Goal: Task Accomplishment & Management: Use online tool/utility

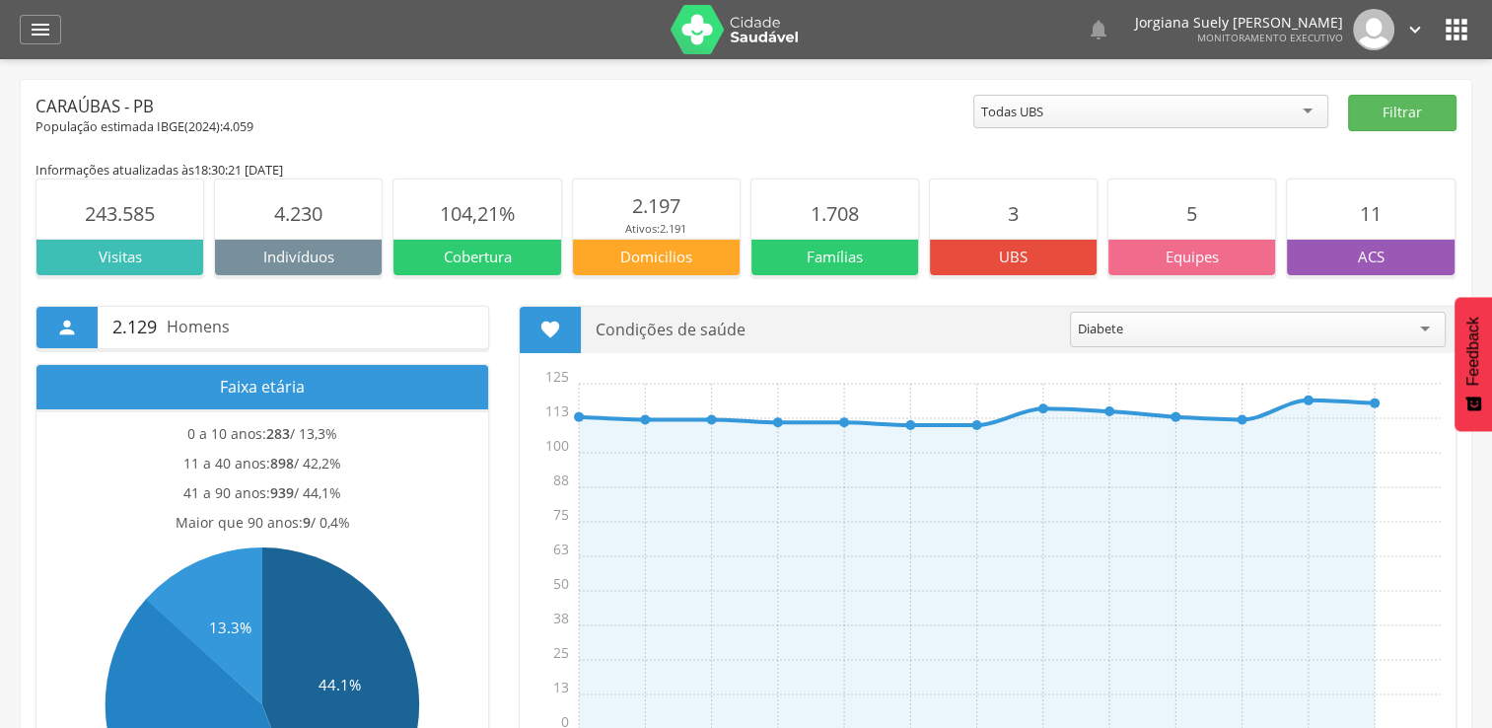
click at [1033, 250] on p "UBS" at bounding box center [1013, 257] width 167 height 21
click at [47, 25] on icon "" at bounding box center [41, 30] width 24 height 24
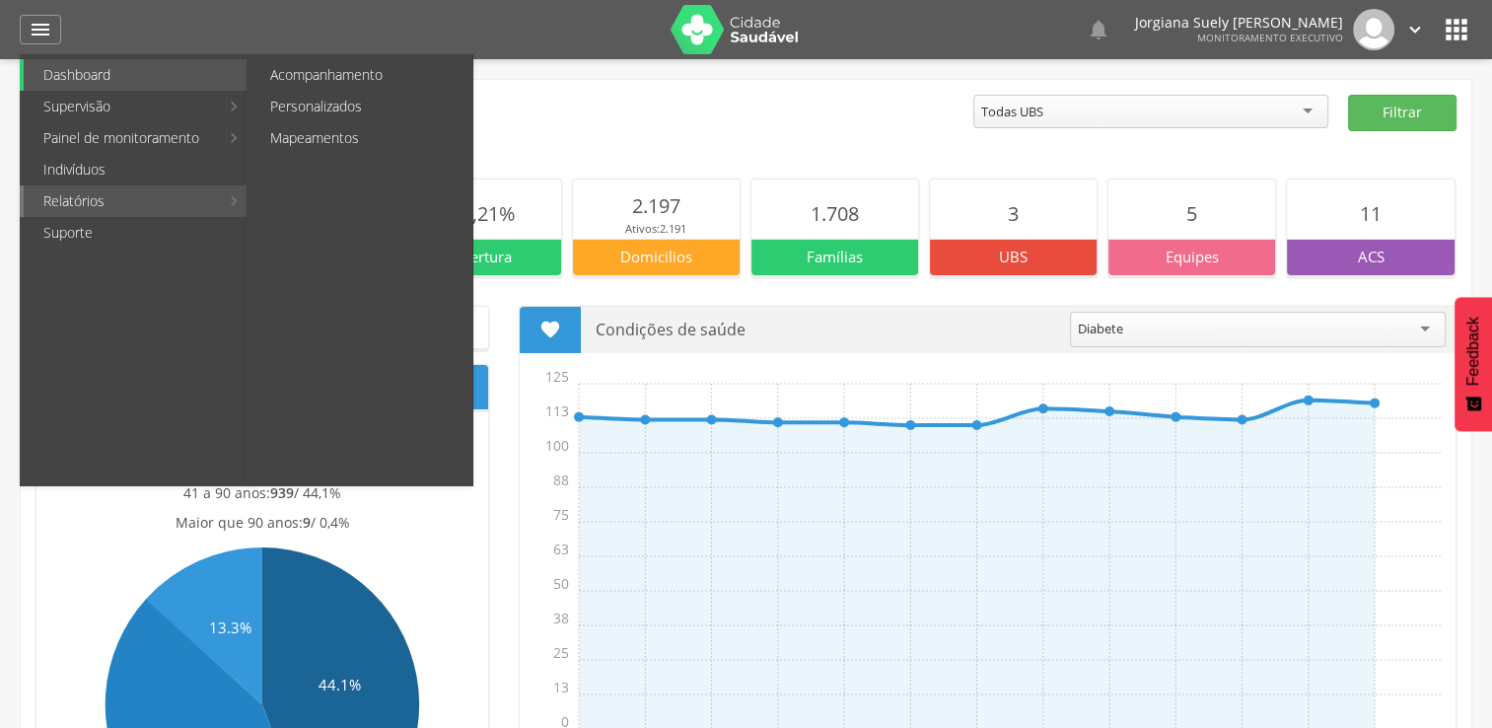
click at [133, 191] on link "Relatórios" at bounding box center [121, 201] width 195 height 32
click at [315, 105] on link "Personalizados" at bounding box center [361, 107] width 222 height 32
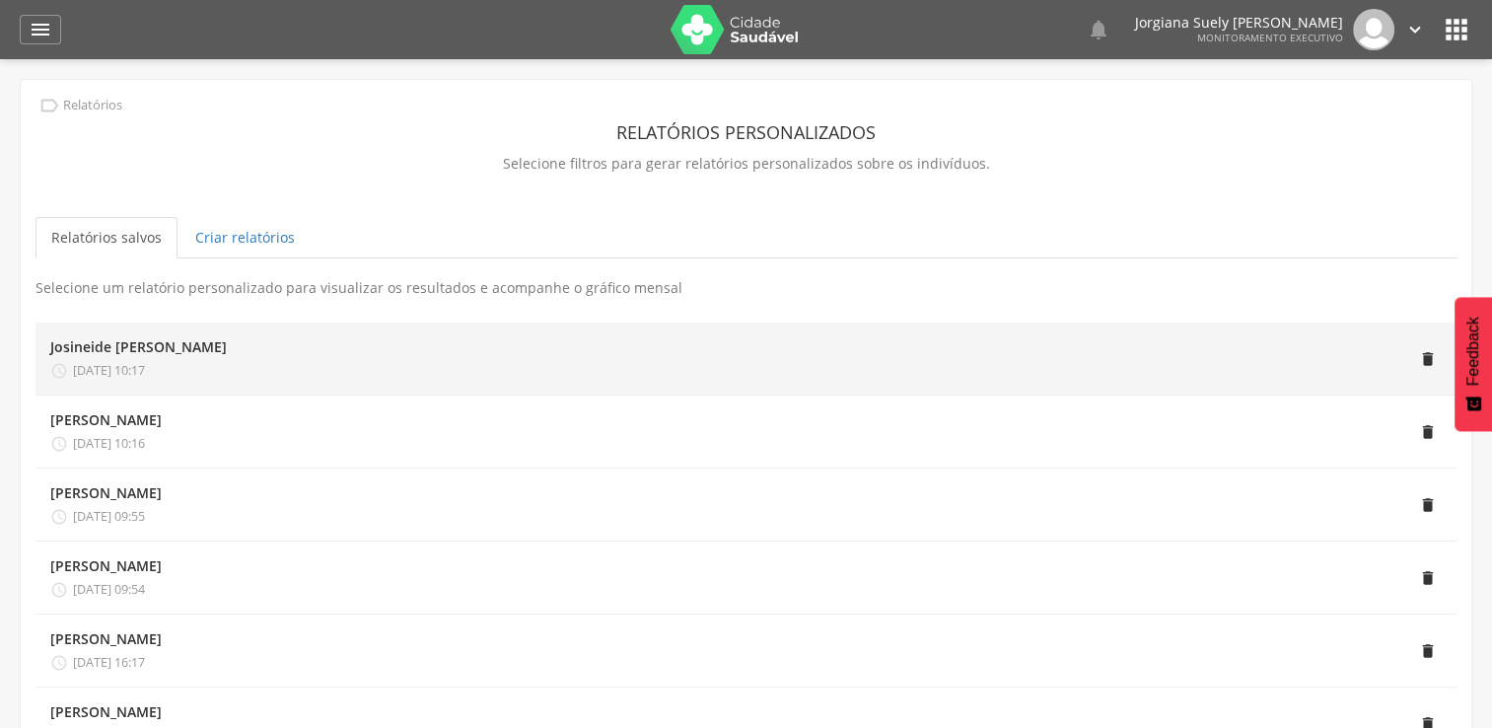
click at [197, 359] on div "Josineide [PERSON_NAME]  [DATE] 10:17" at bounding box center [138, 358] width 177 height 42
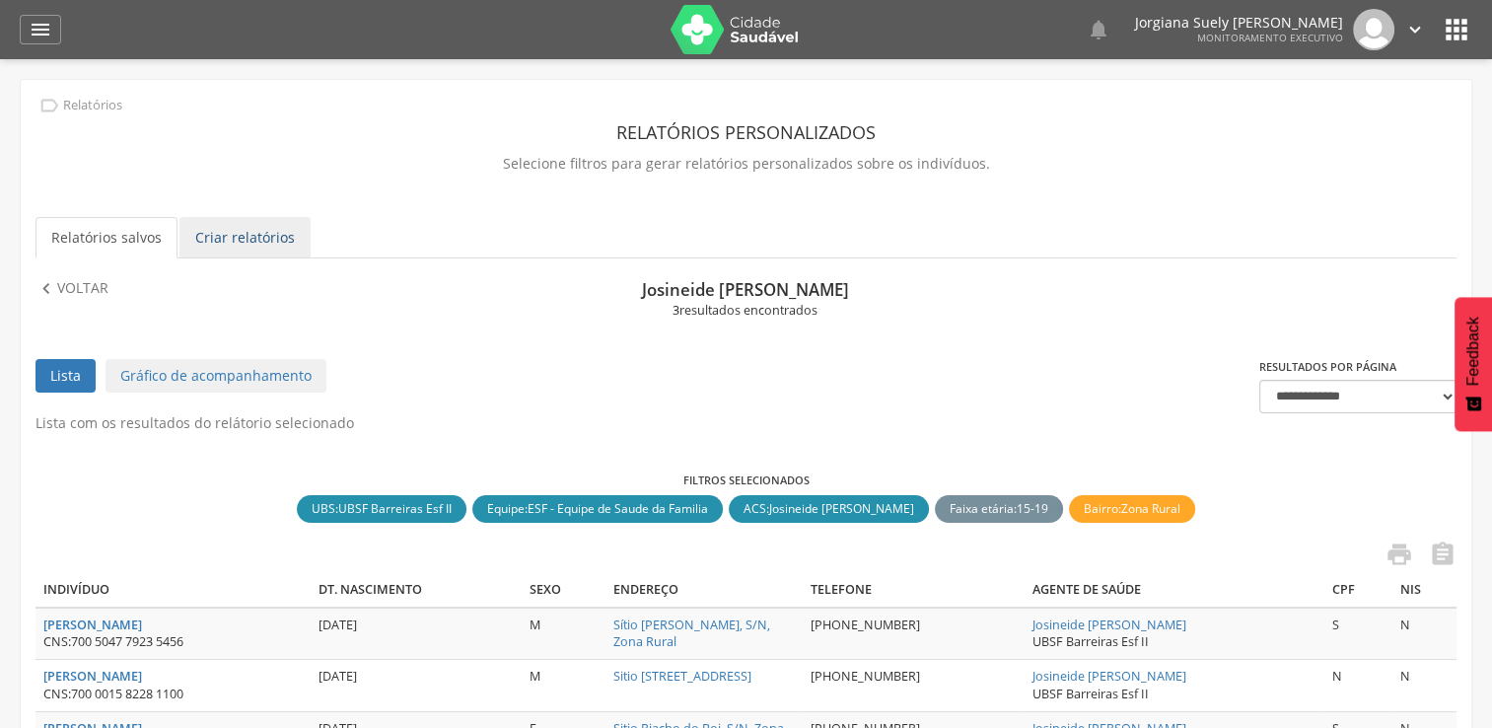
click at [242, 243] on link "Criar relatórios" at bounding box center [244, 237] width 131 height 41
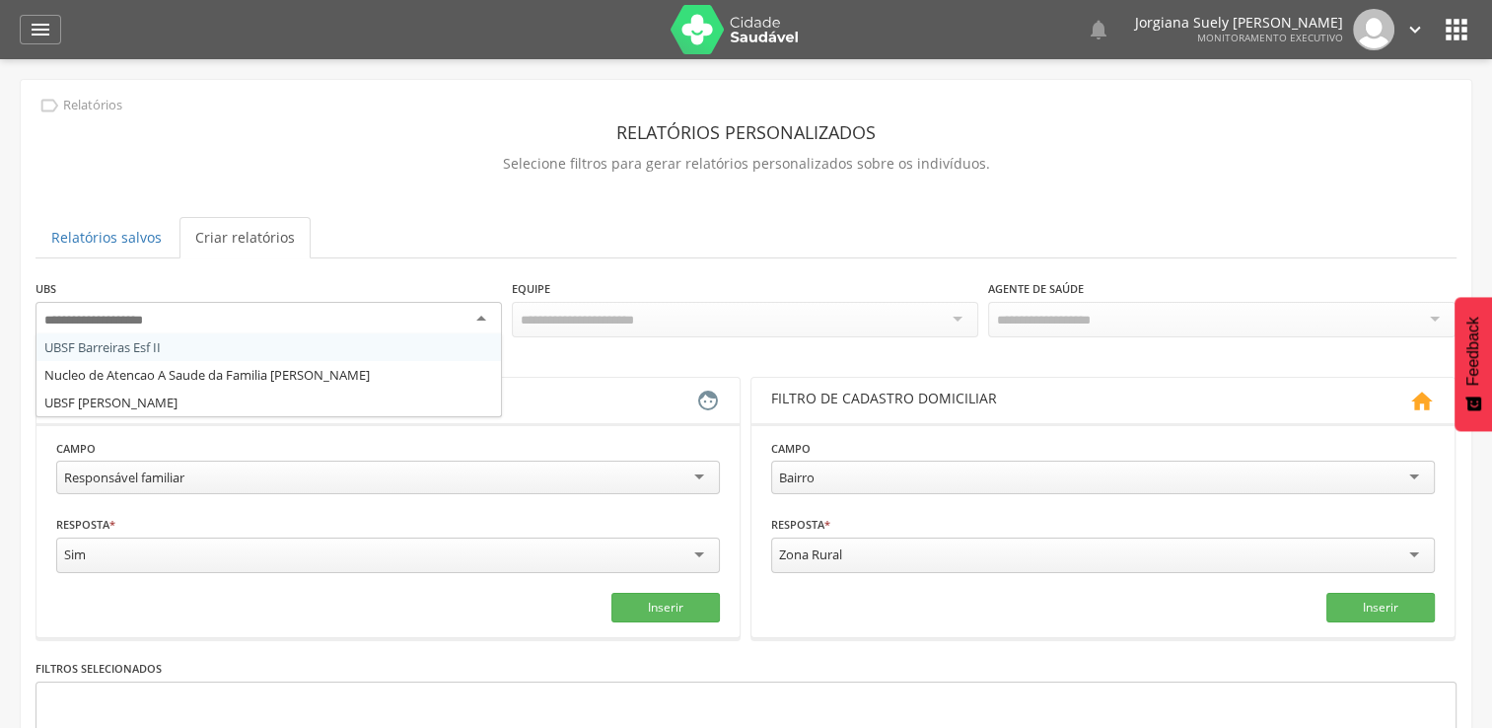
click at [490, 312] on div at bounding box center [269, 320] width 466 height 36
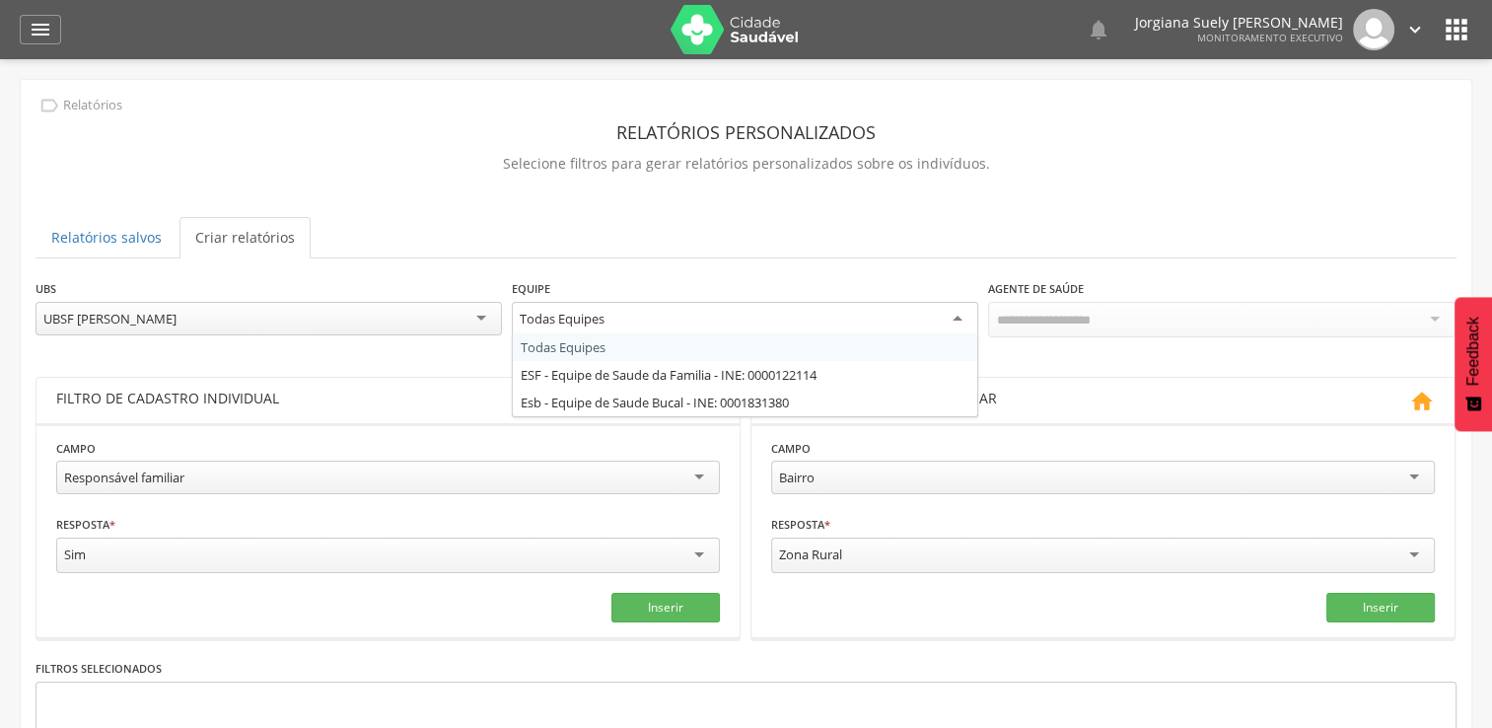
click at [955, 321] on div "Todas Equipes" at bounding box center [745, 320] width 466 height 36
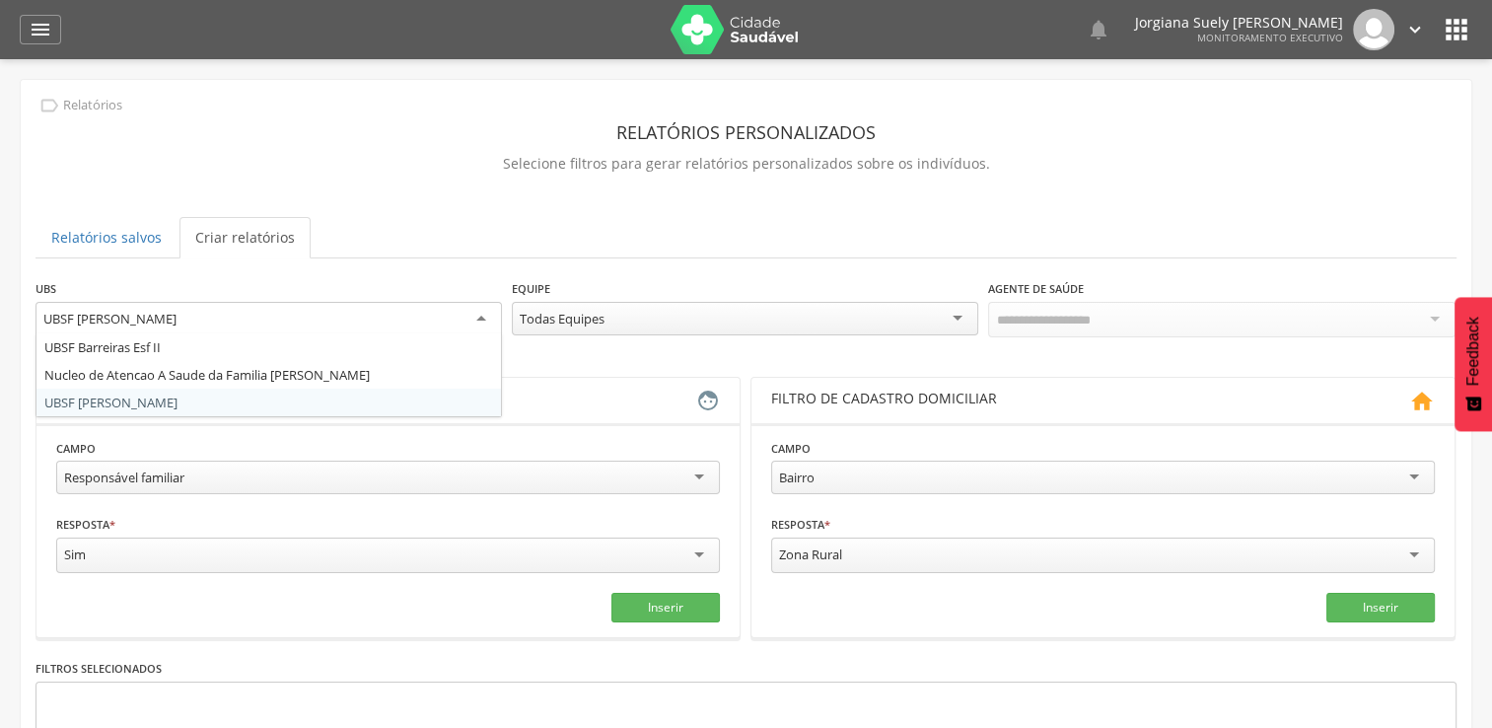
click at [480, 316] on div "UBSF [PERSON_NAME]" at bounding box center [269, 320] width 466 height 36
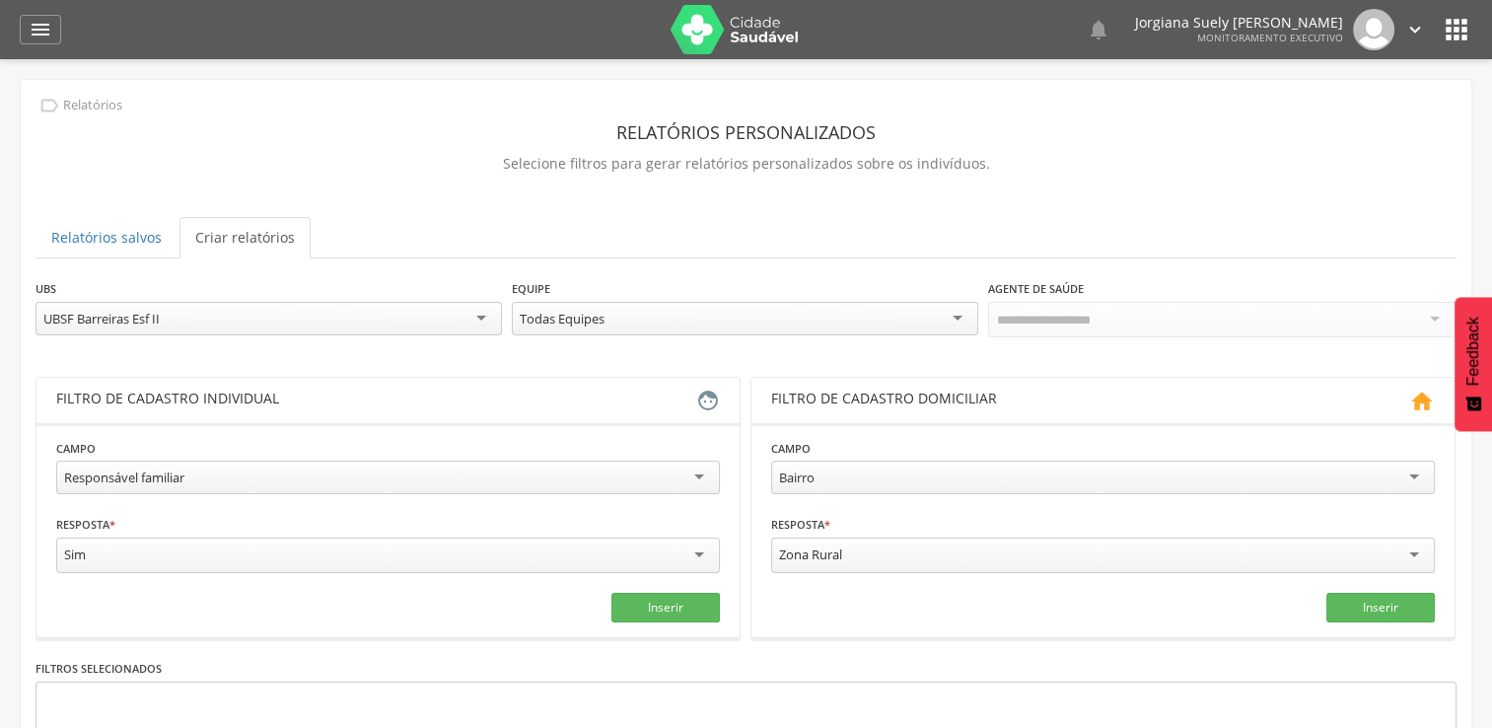
click at [956, 316] on div "Todas Equipes" at bounding box center [745, 319] width 466 height 34
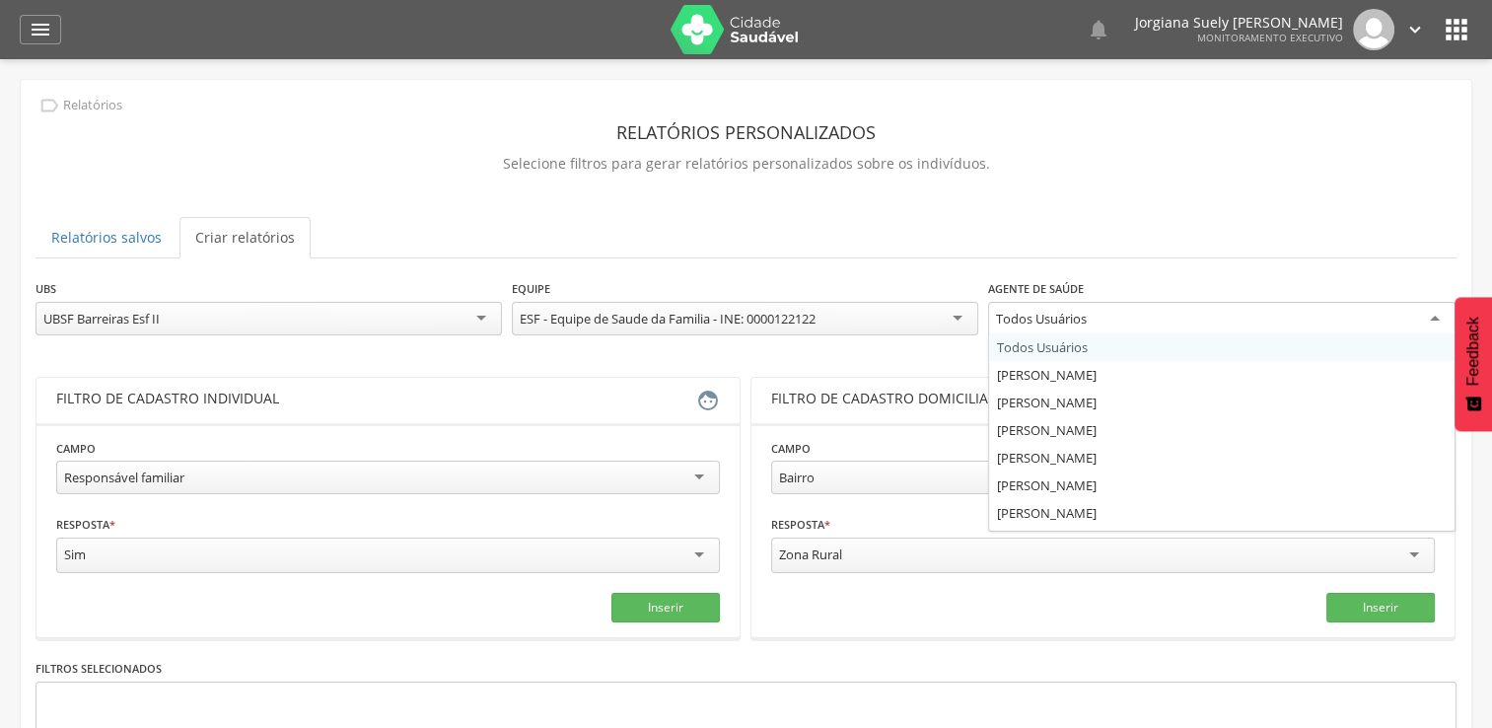
click at [1440, 316] on div "Todos Usuários" at bounding box center [1221, 320] width 466 height 36
type input "***"
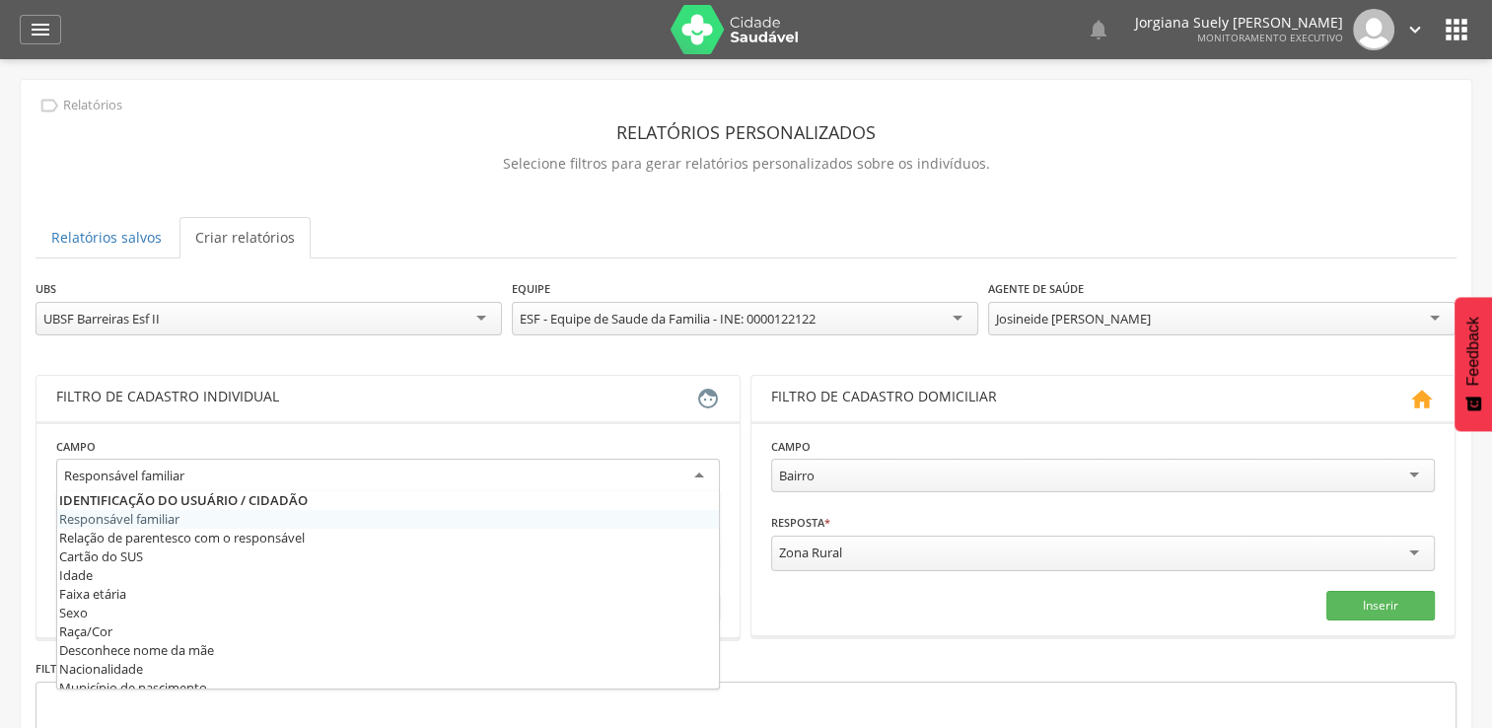
click at [710, 475] on div "Responsável familiar" at bounding box center [388, 477] width 664 height 36
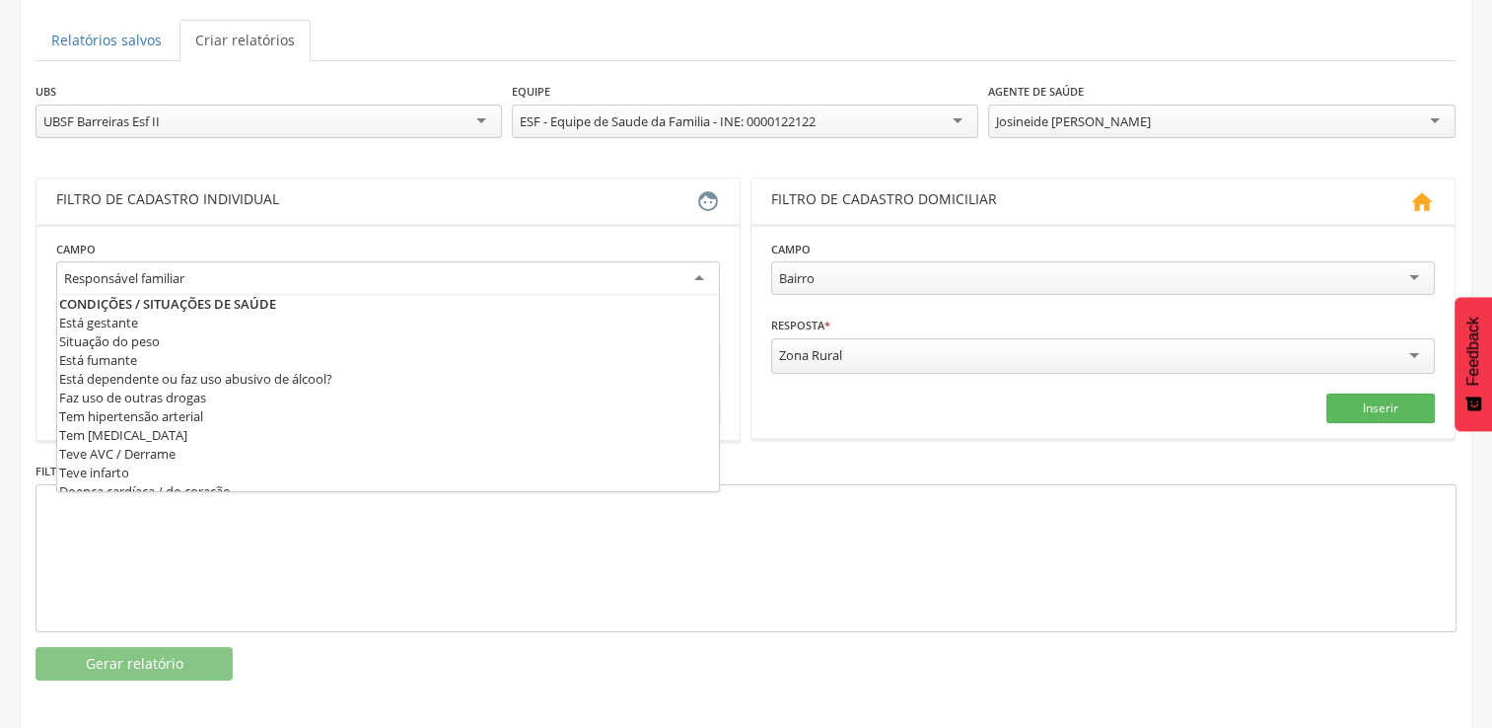
scroll to position [592, 0]
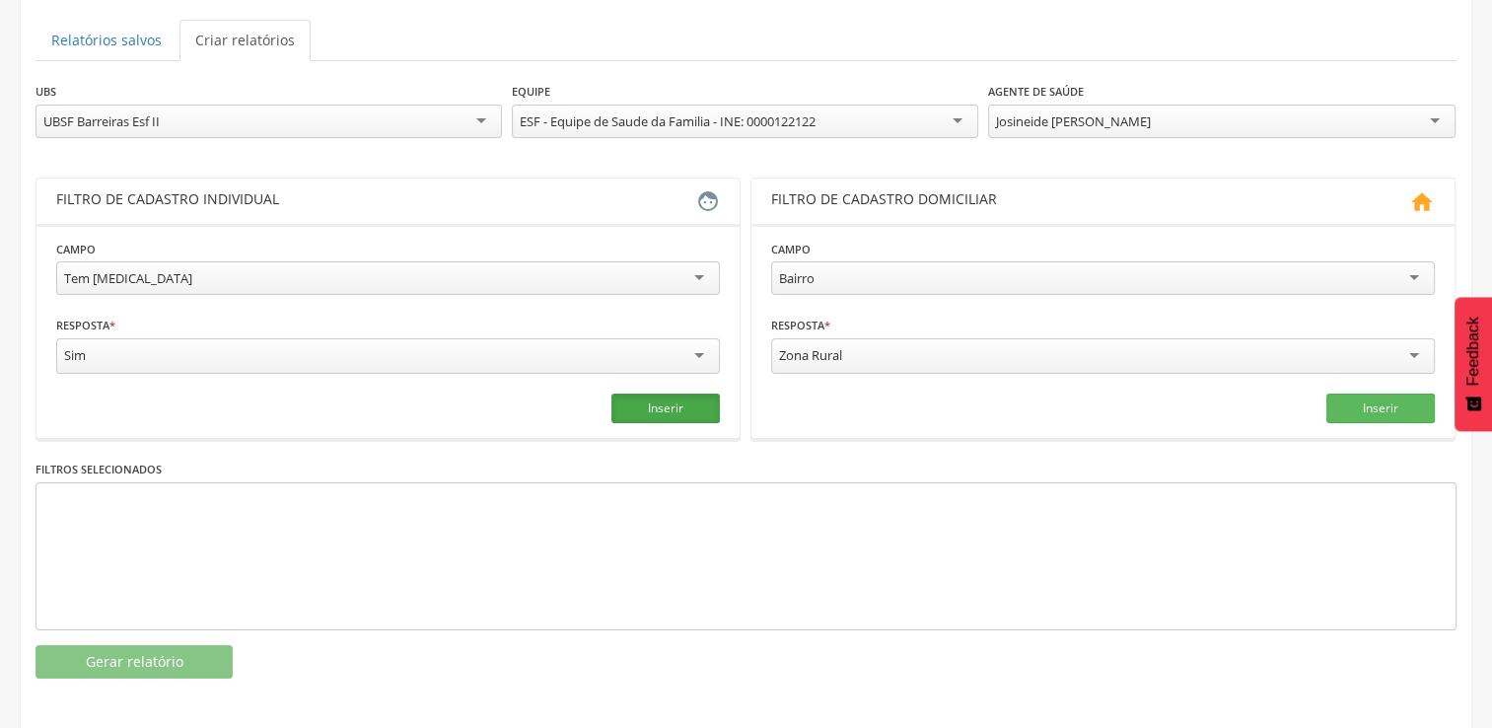
click at [683, 403] on button "Inserir" at bounding box center [665, 408] width 108 height 30
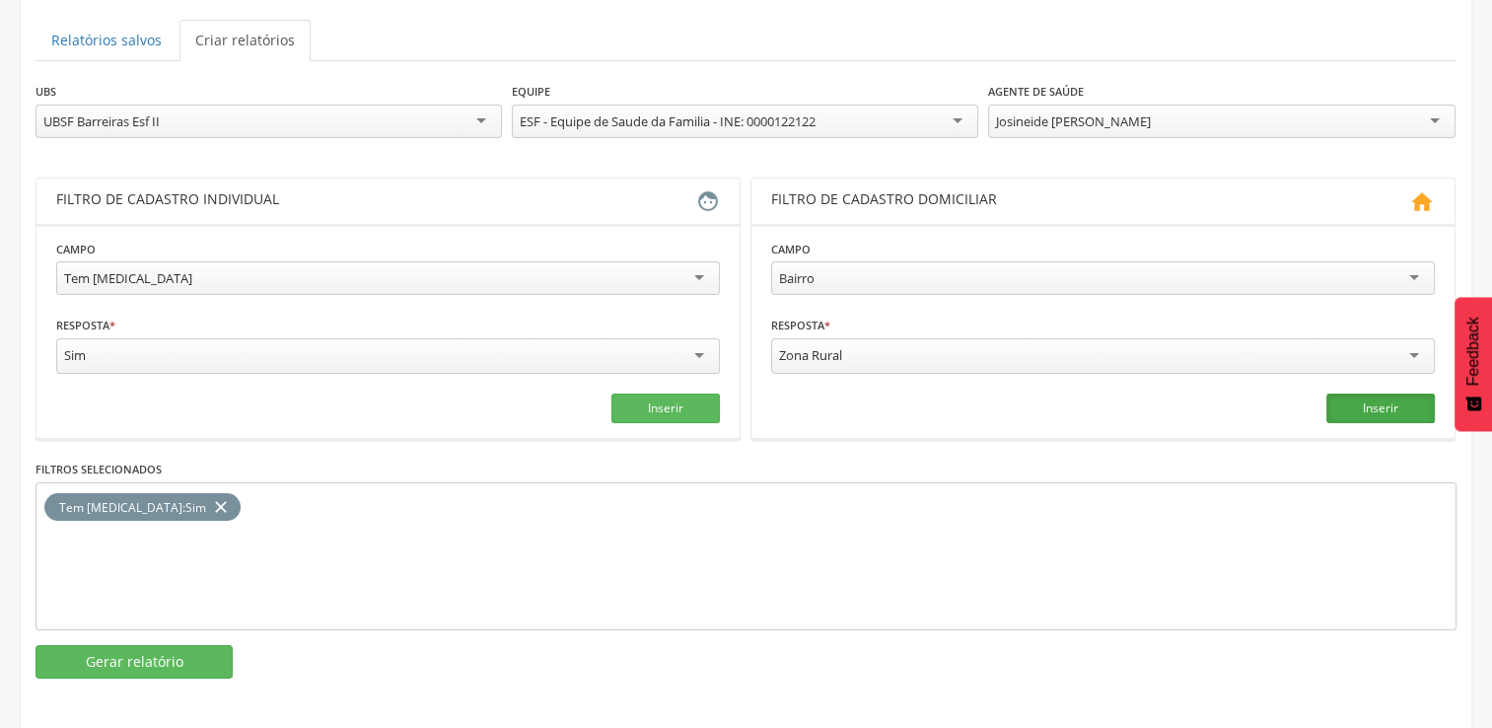
click at [1381, 411] on button "Inserir" at bounding box center [1380, 408] width 108 height 30
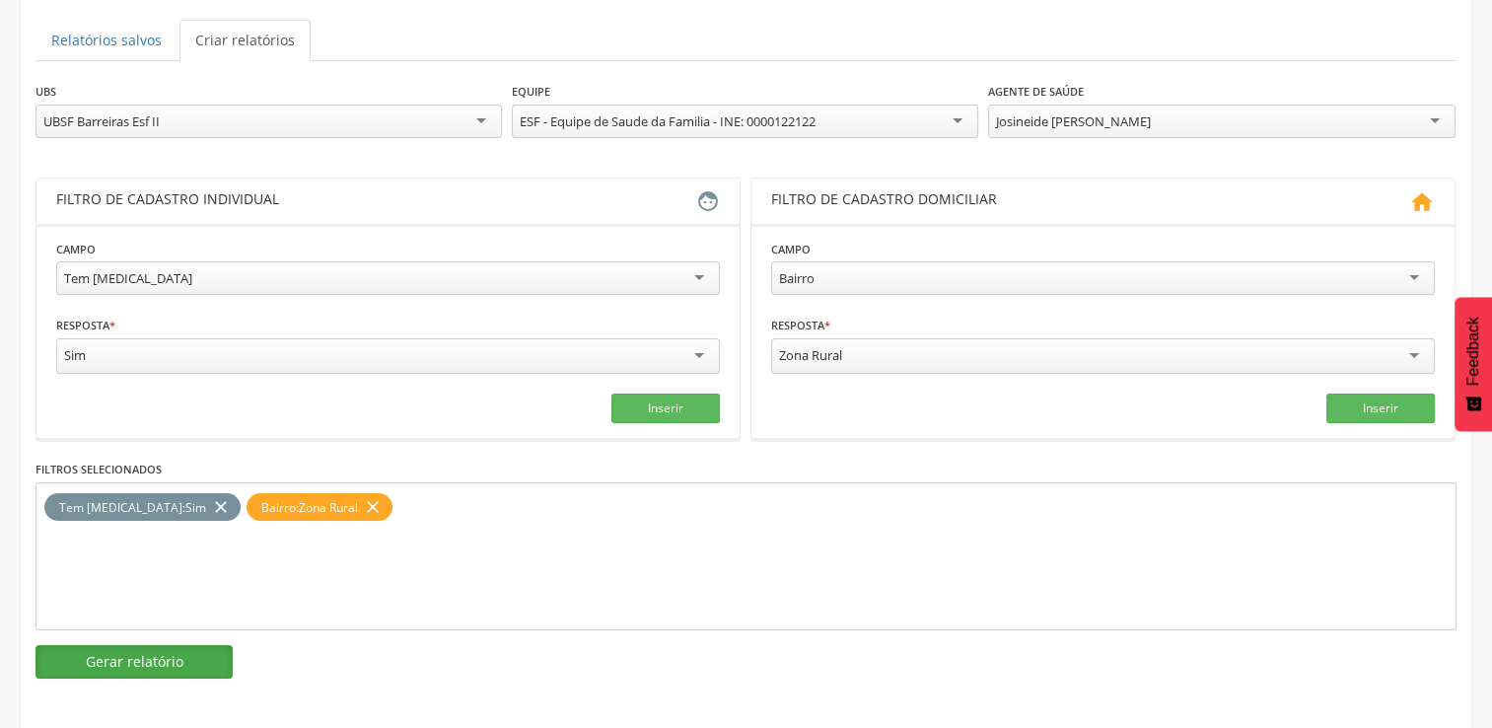
click at [145, 659] on button "Gerar relatório" at bounding box center [134, 662] width 197 height 34
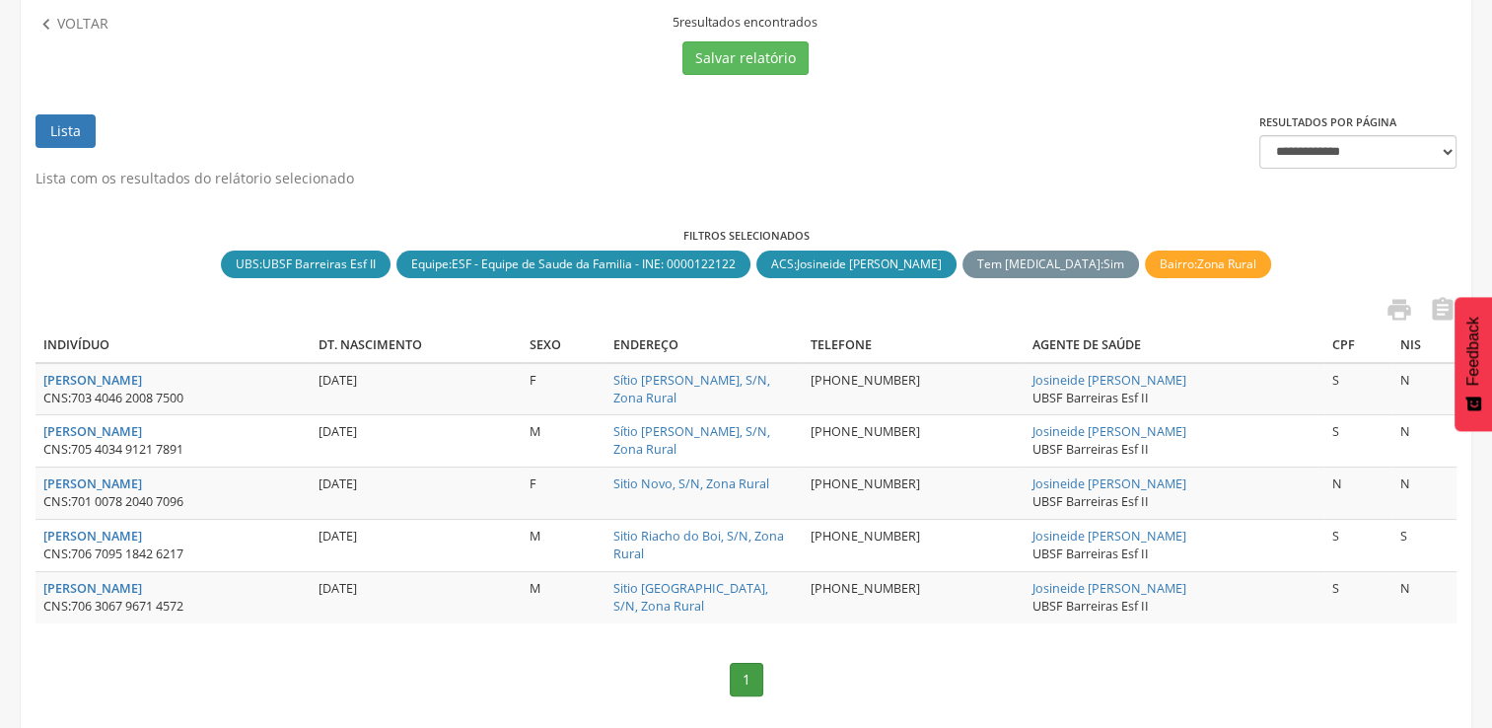
scroll to position [304, 0]
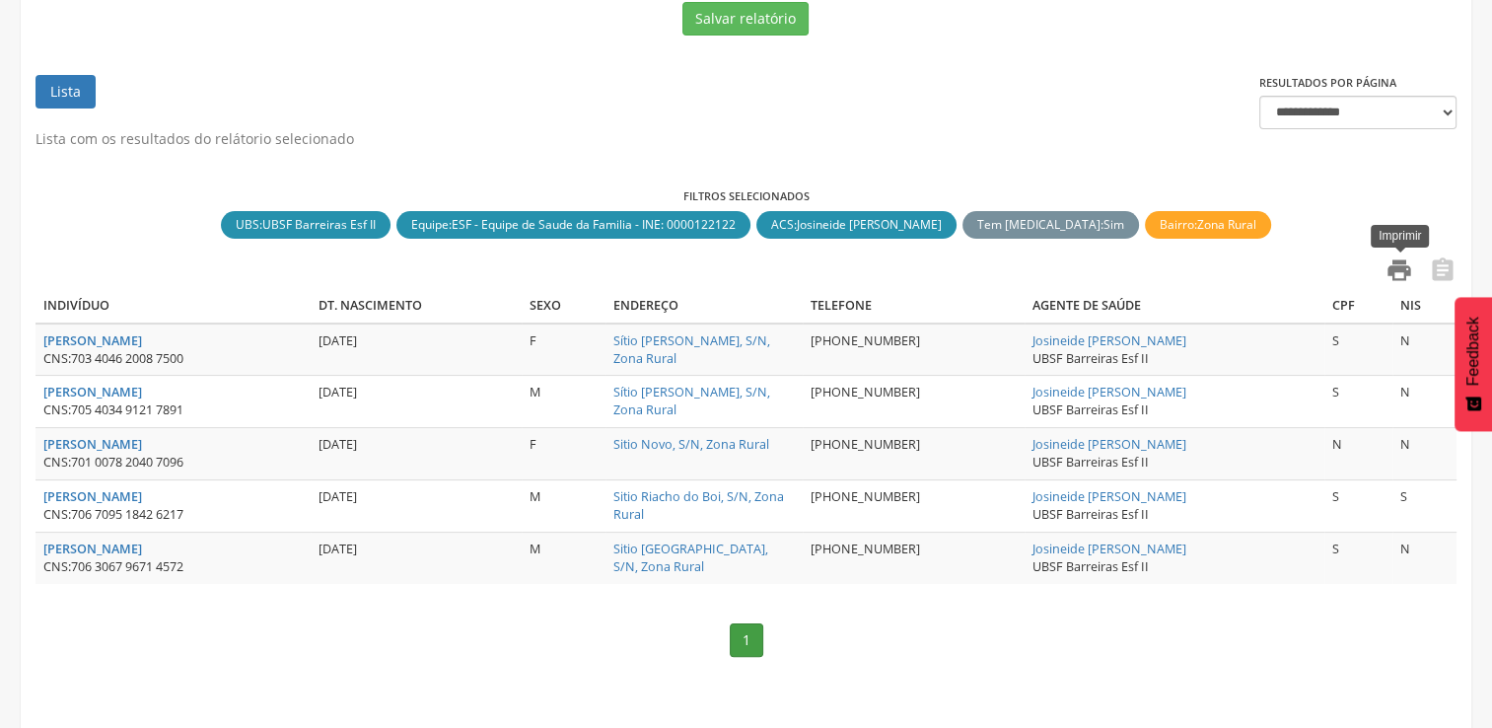
click at [1402, 262] on icon "" at bounding box center [1400, 270] width 28 height 28
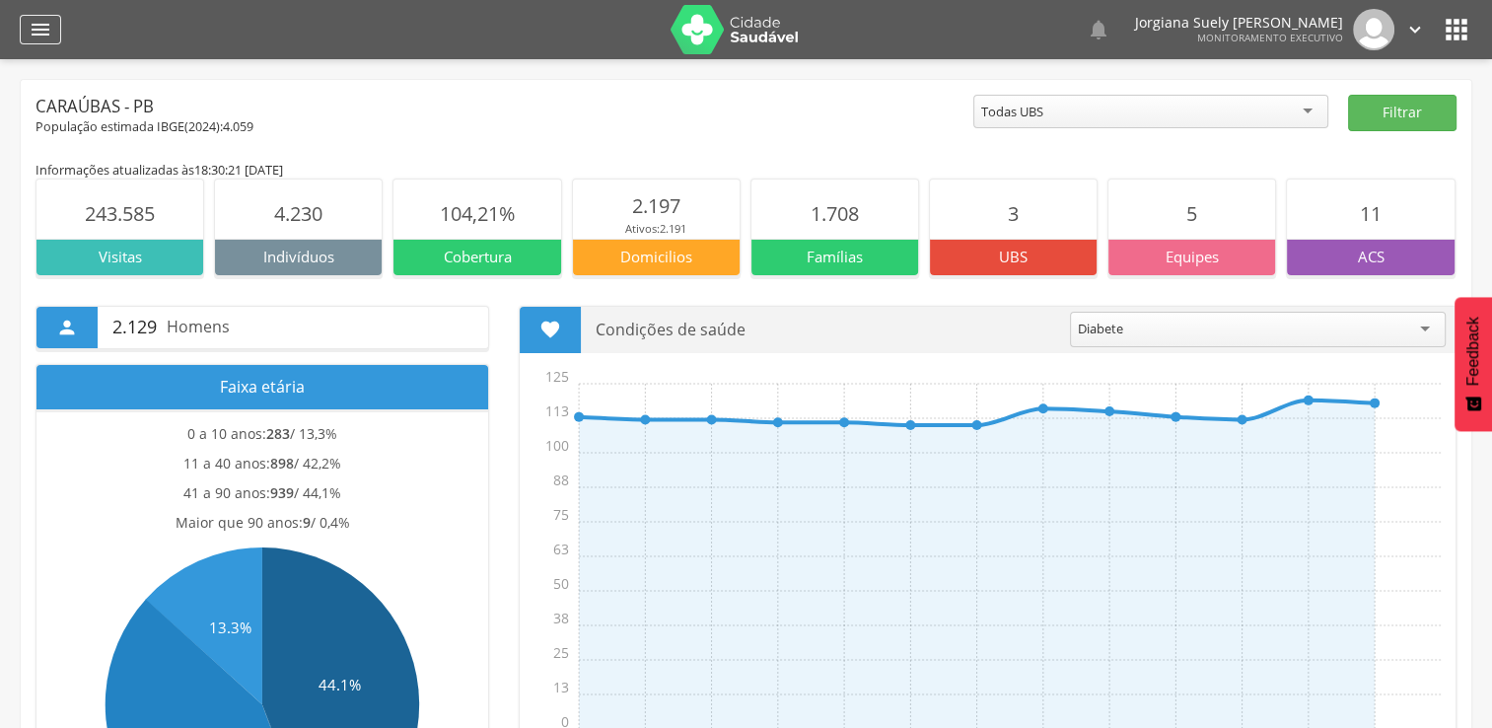
click at [39, 20] on icon "" at bounding box center [41, 30] width 24 height 24
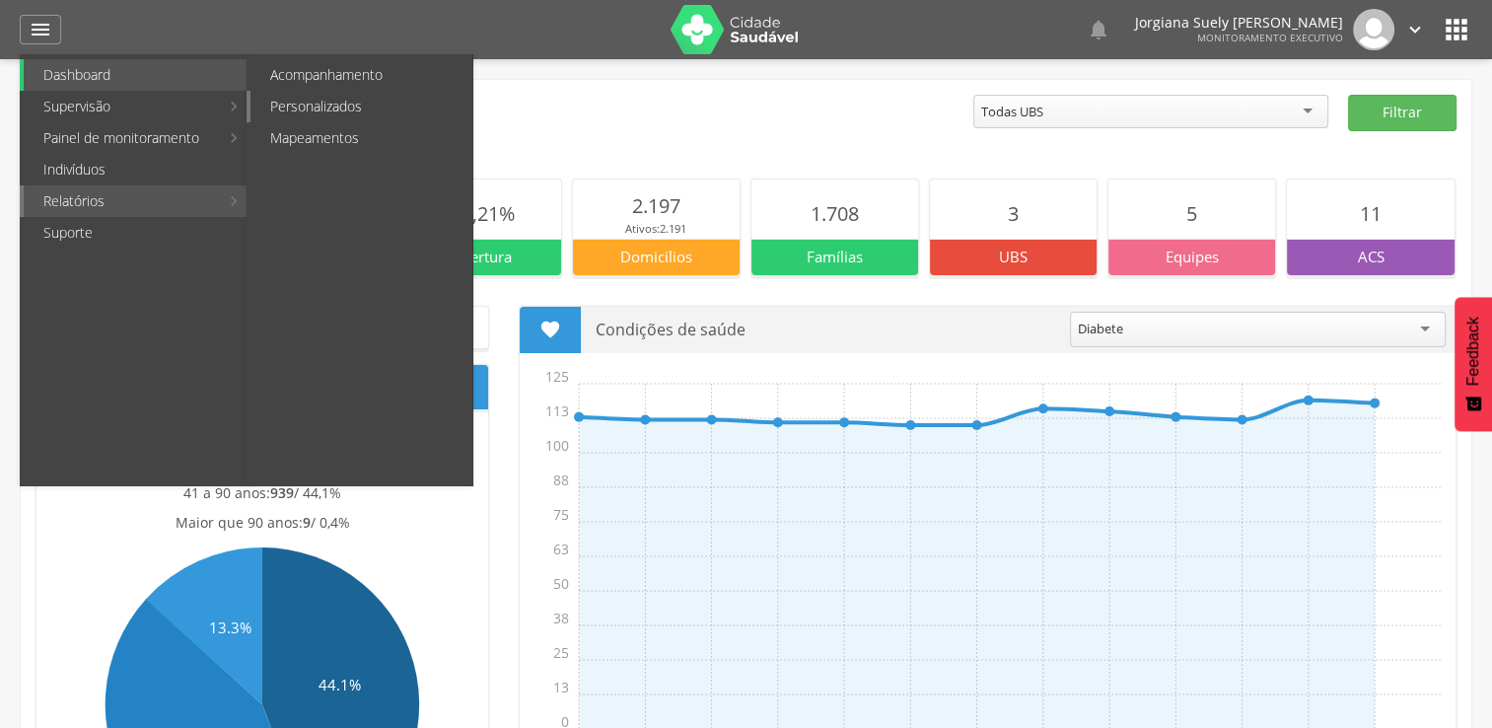
click at [350, 108] on link "Personalizados" at bounding box center [361, 107] width 222 height 32
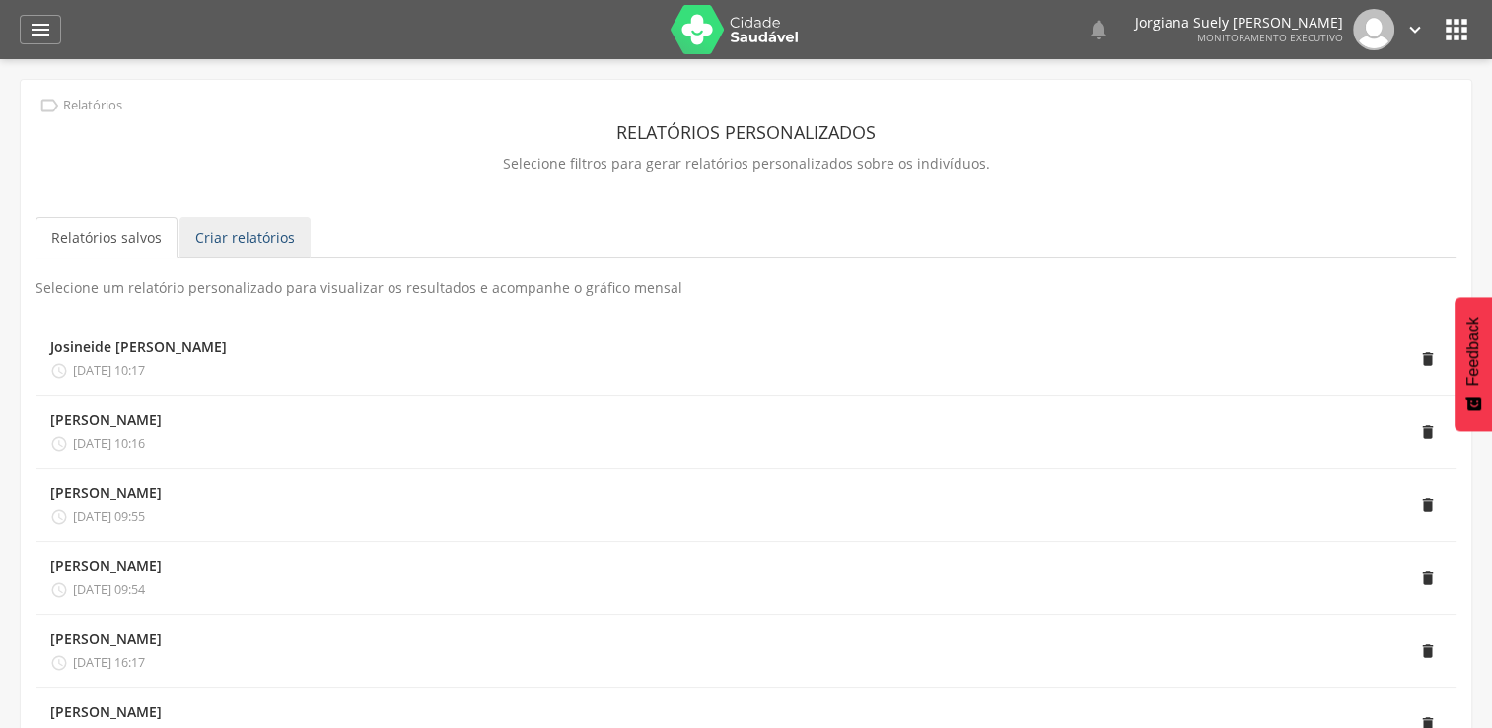
click at [241, 238] on link "Criar relatórios" at bounding box center [244, 237] width 131 height 41
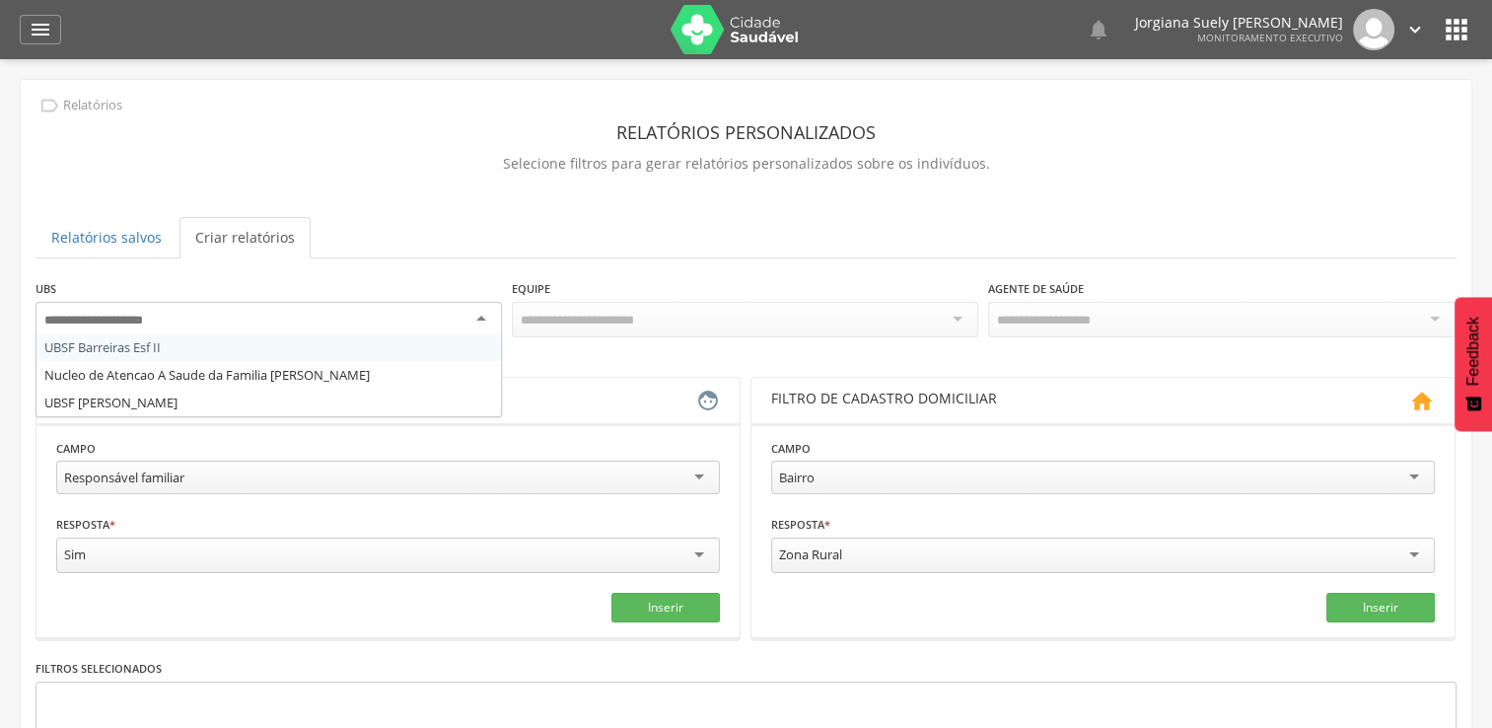
click at [484, 320] on div at bounding box center [269, 320] width 466 height 36
click at [486, 318] on div "UBSF Barreiras Esf II" at bounding box center [269, 320] width 466 height 36
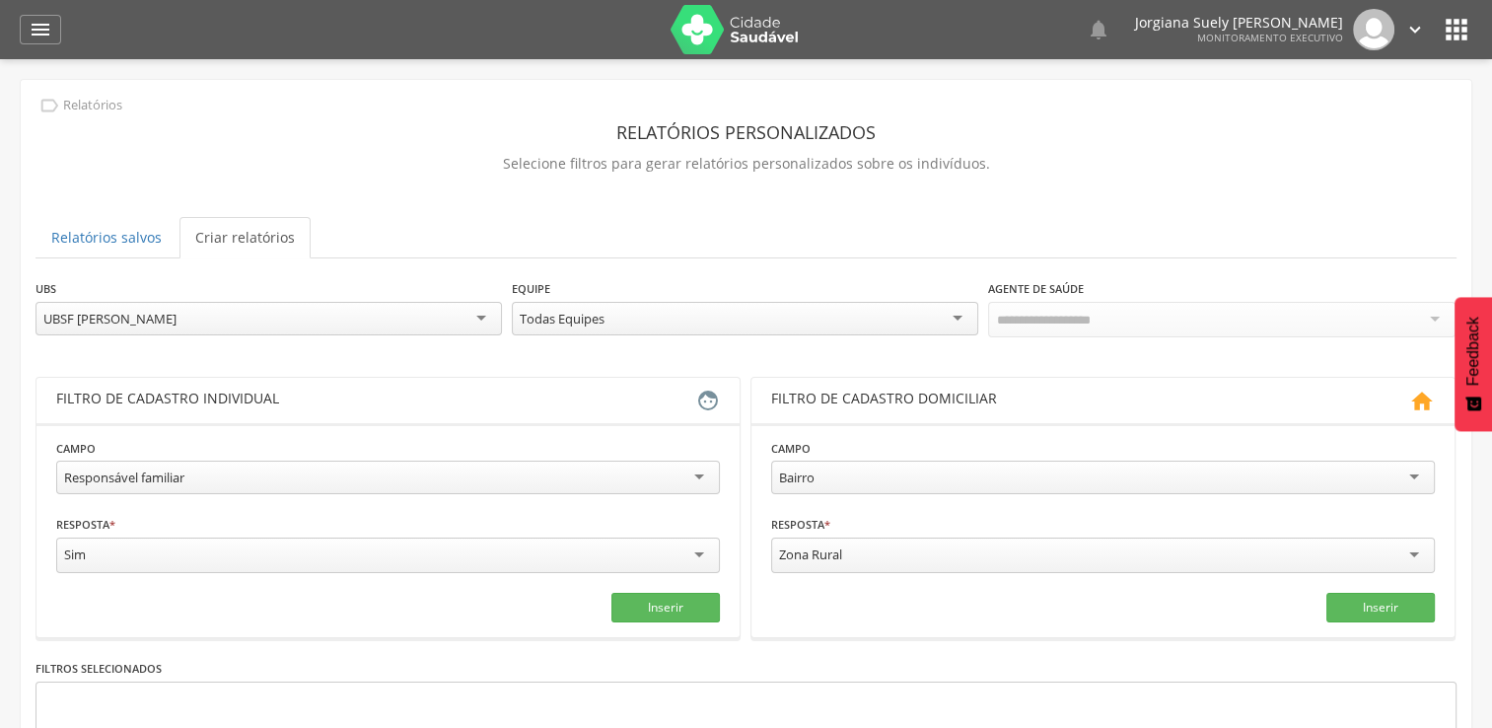
click at [955, 314] on div "Todas Equipes" at bounding box center [745, 319] width 466 height 34
click at [1432, 320] on div "Todos Usuários" at bounding box center [1221, 319] width 466 height 34
type input "*********"
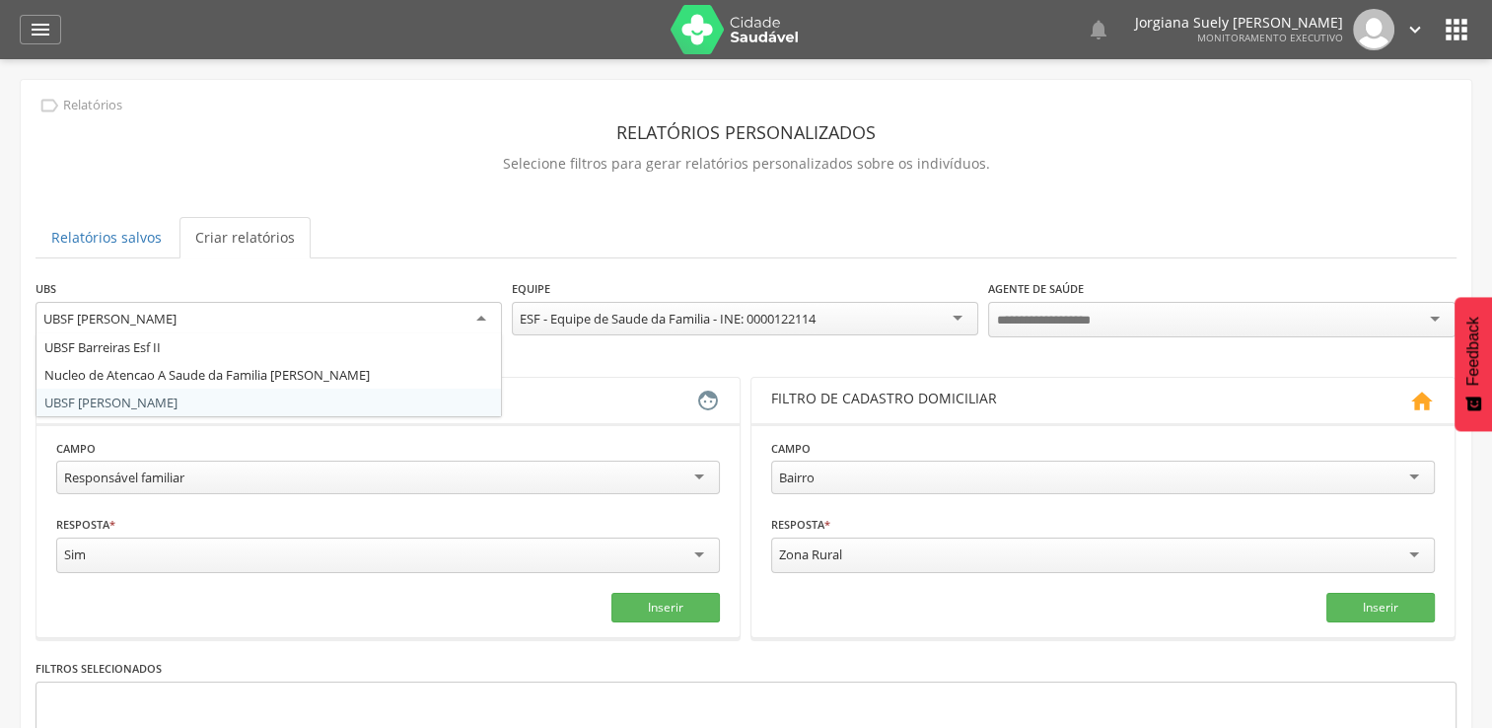
click at [477, 323] on div "UBSF [PERSON_NAME]" at bounding box center [269, 320] width 466 height 36
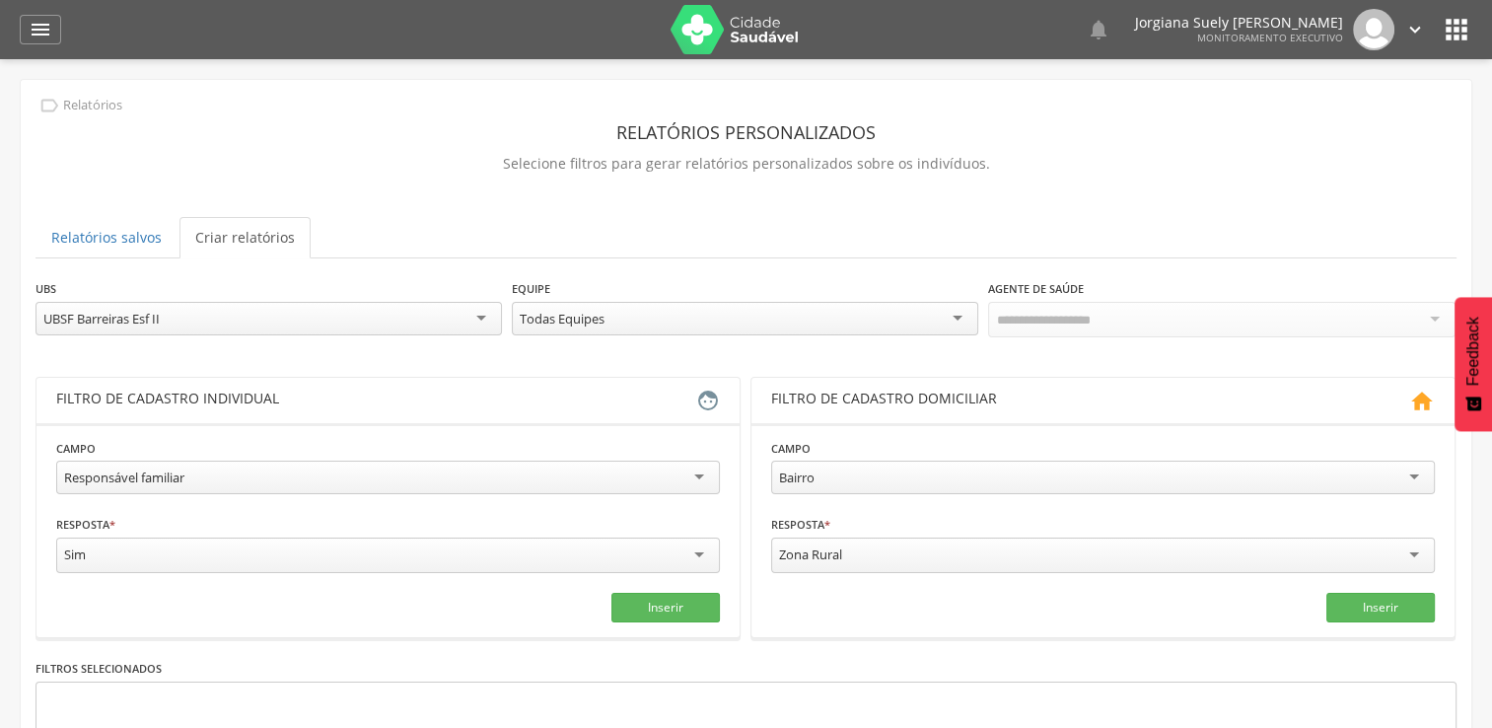
click at [962, 315] on div "Todas Equipes" at bounding box center [745, 319] width 466 height 34
click at [1424, 314] on div "Todos Usuários" at bounding box center [1221, 319] width 466 height 34
click at [703, 469] on div "Responsável familiar" at bounding box center [388, 476] width 664 height 34
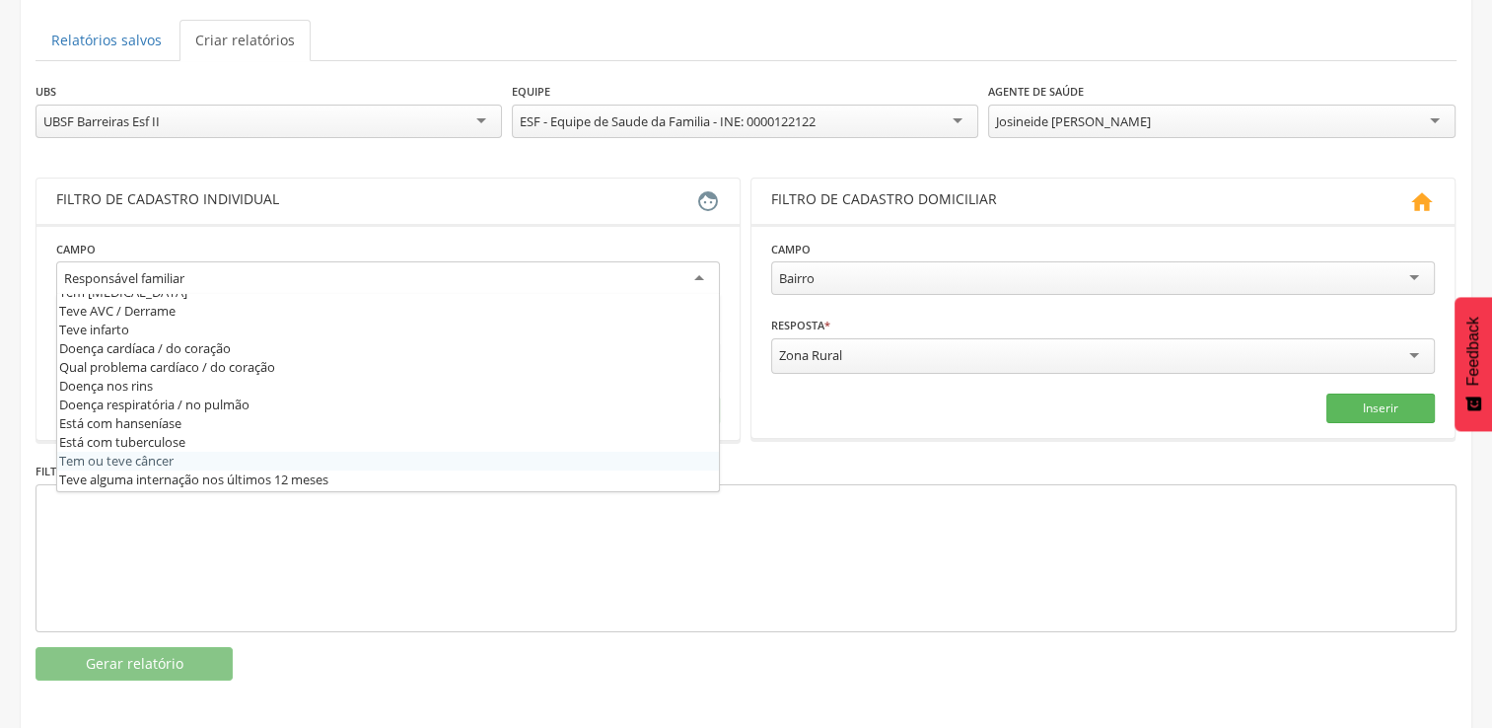
scroll to position [671, 0]
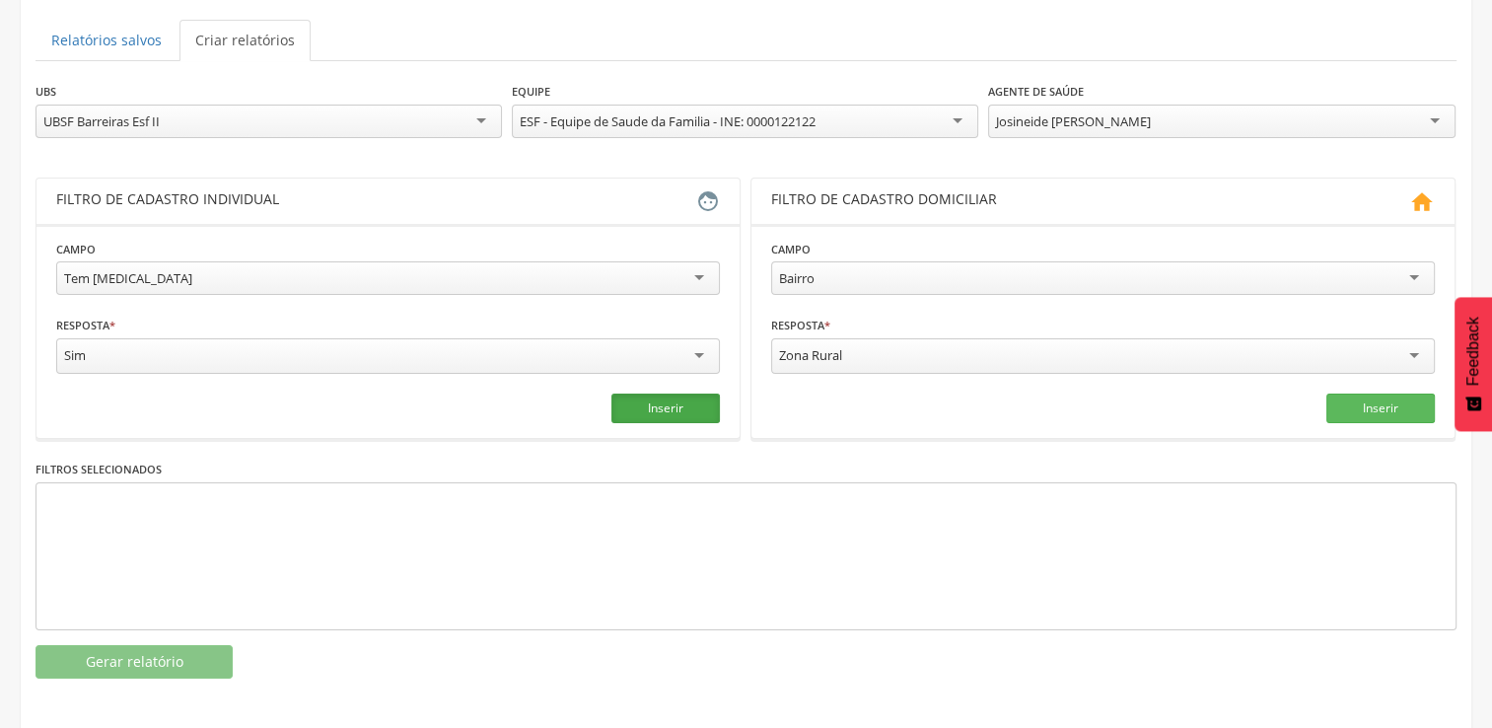
click at [655, 396] on button "Inserir" at bounding box center [665, 408] width 108 height 30
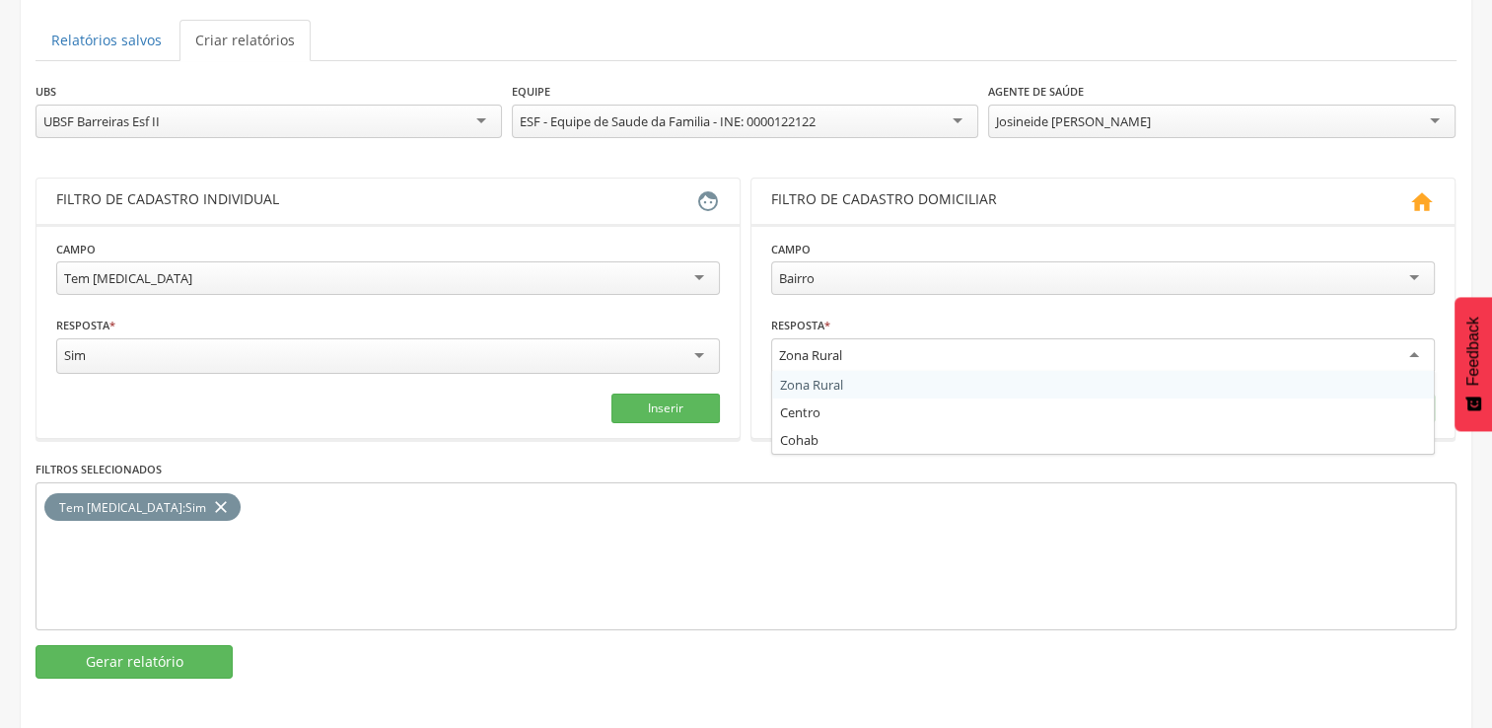
click at [1411, 350] on div "Zona Rural" at bounding box center [1103, 356] width 664 height 36
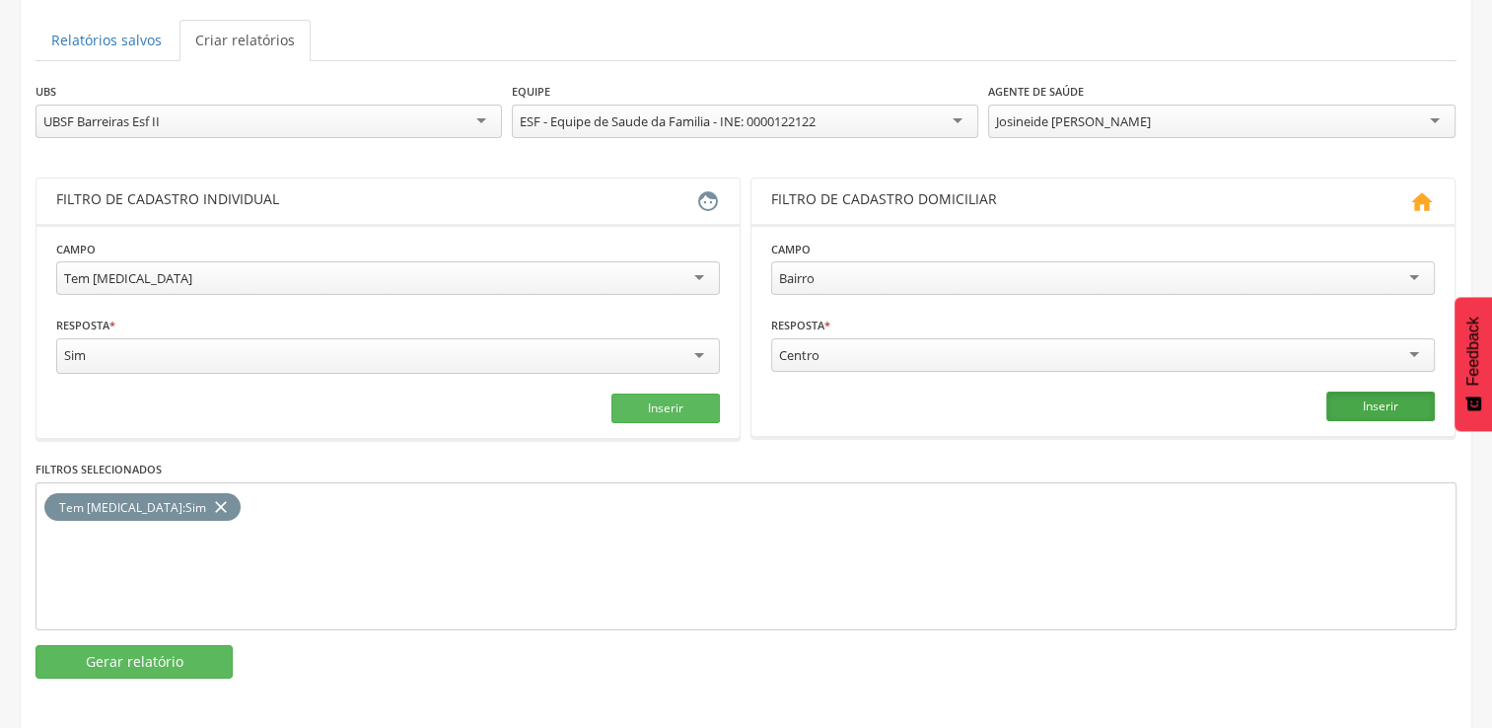
click at [1361, 400] on button "Inserir" at bounding box center [1380, 407] width 108 height 30
click at [104, 674] on div " Relatórios Relatórios personalizados Selecione filtros para gerar relatórios …" at bounding box center [746, 288] width 1451 height 811
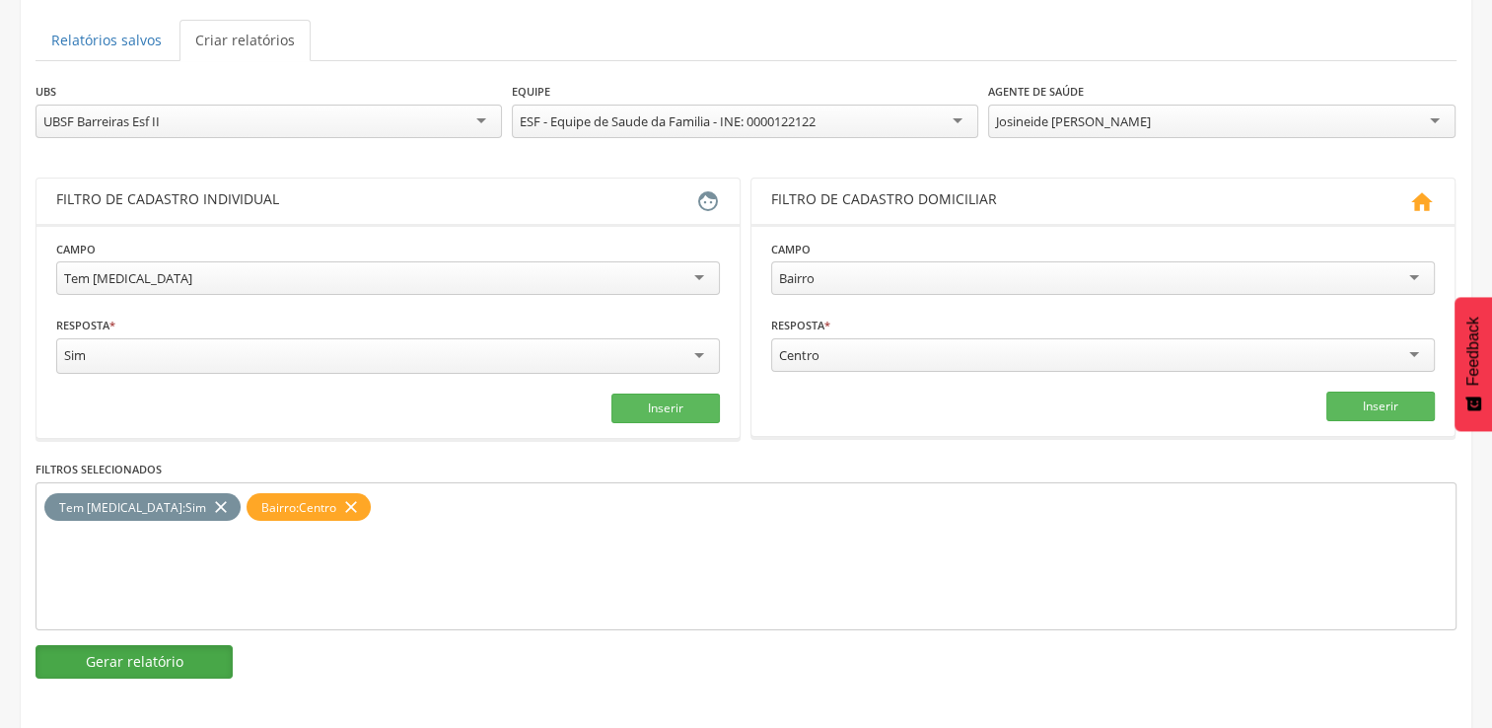
click at [164, 663] on button "Gerar relatório" at bounding box center [134, 662] width 197 height 34
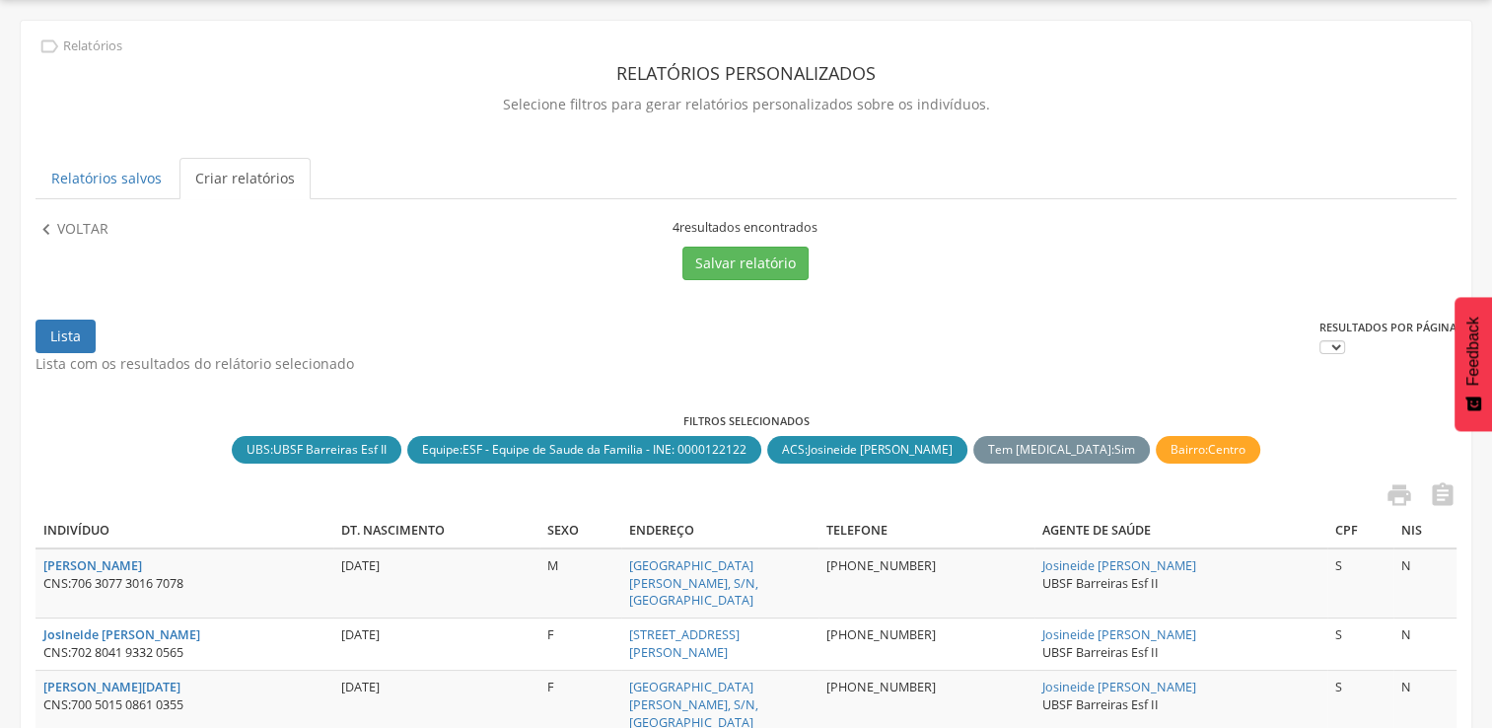
scroll to position [197, 0]
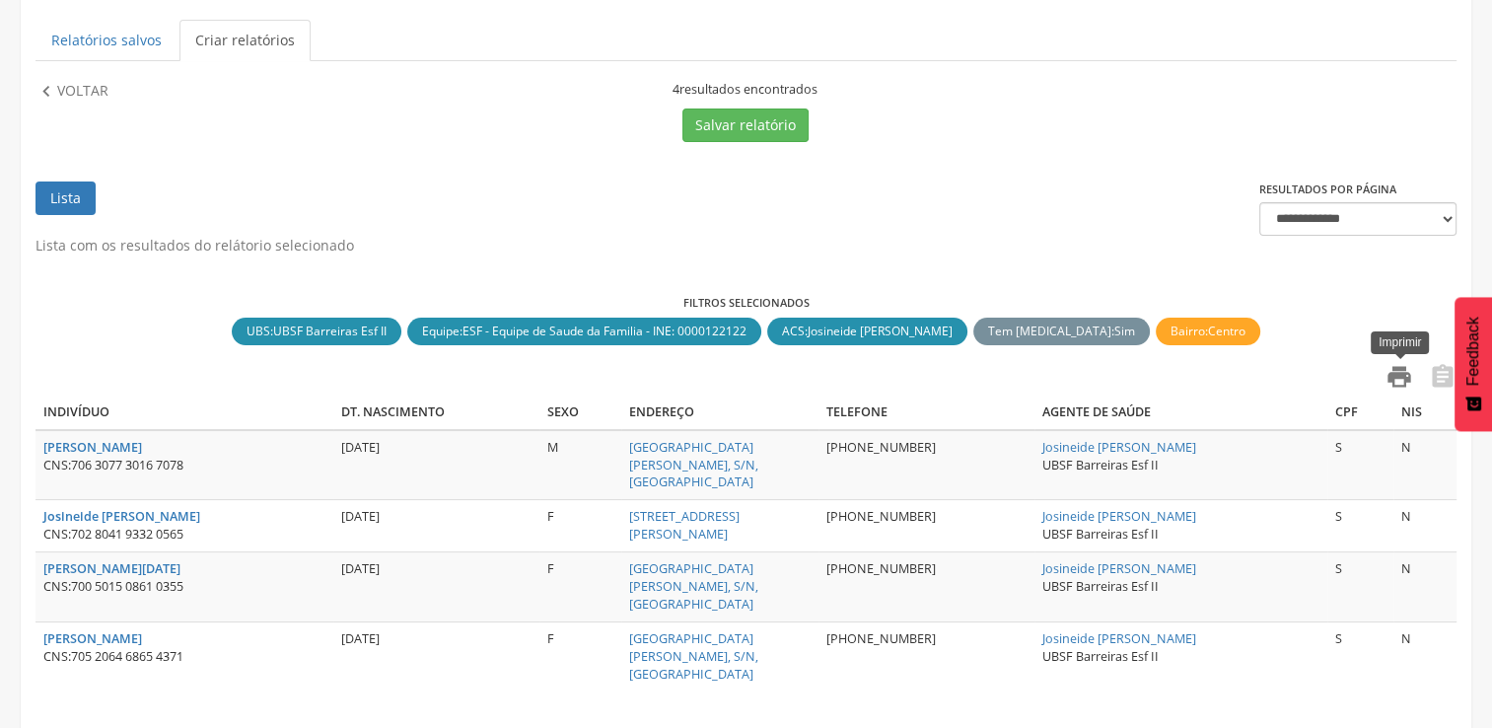
click at [1406, 372] on icon "" at bounding box center [1400, 377] width 28 height 28
click at [81, 90] on p "Voltar" at bounding box center [82, 92] width 51 height 22
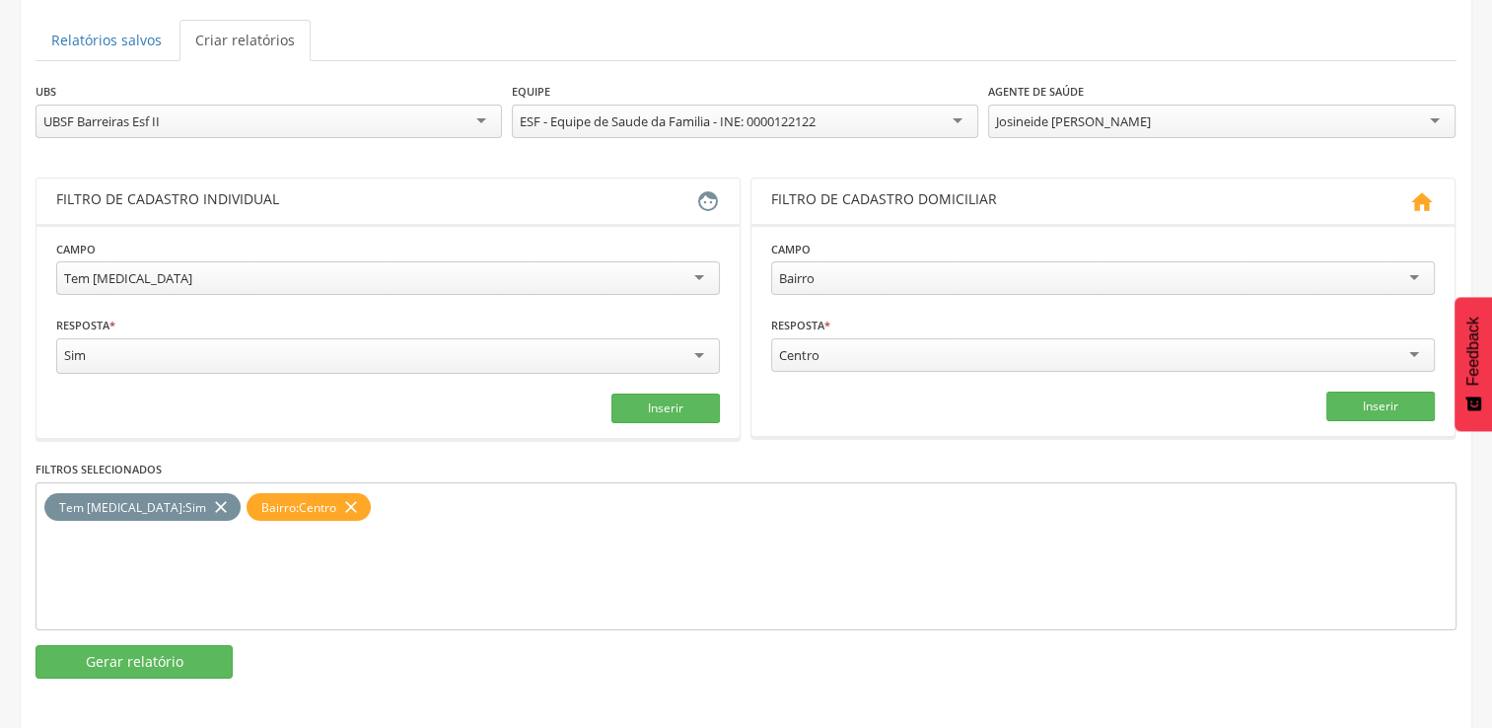
click at [1409, 357] on div "Centro" at bounding box center [1103, 355] width 664 height 34
click at [341, 498] on icon "close" at bounding box center [351, 507] width 20 height 29
click at [1403, 404] on button "Inserir" at bounding box center [1380, 407] width 108 height 30
click at [150, 654] on button "Gerar relatório" at bounding box center [134, 662] width 197 height 34
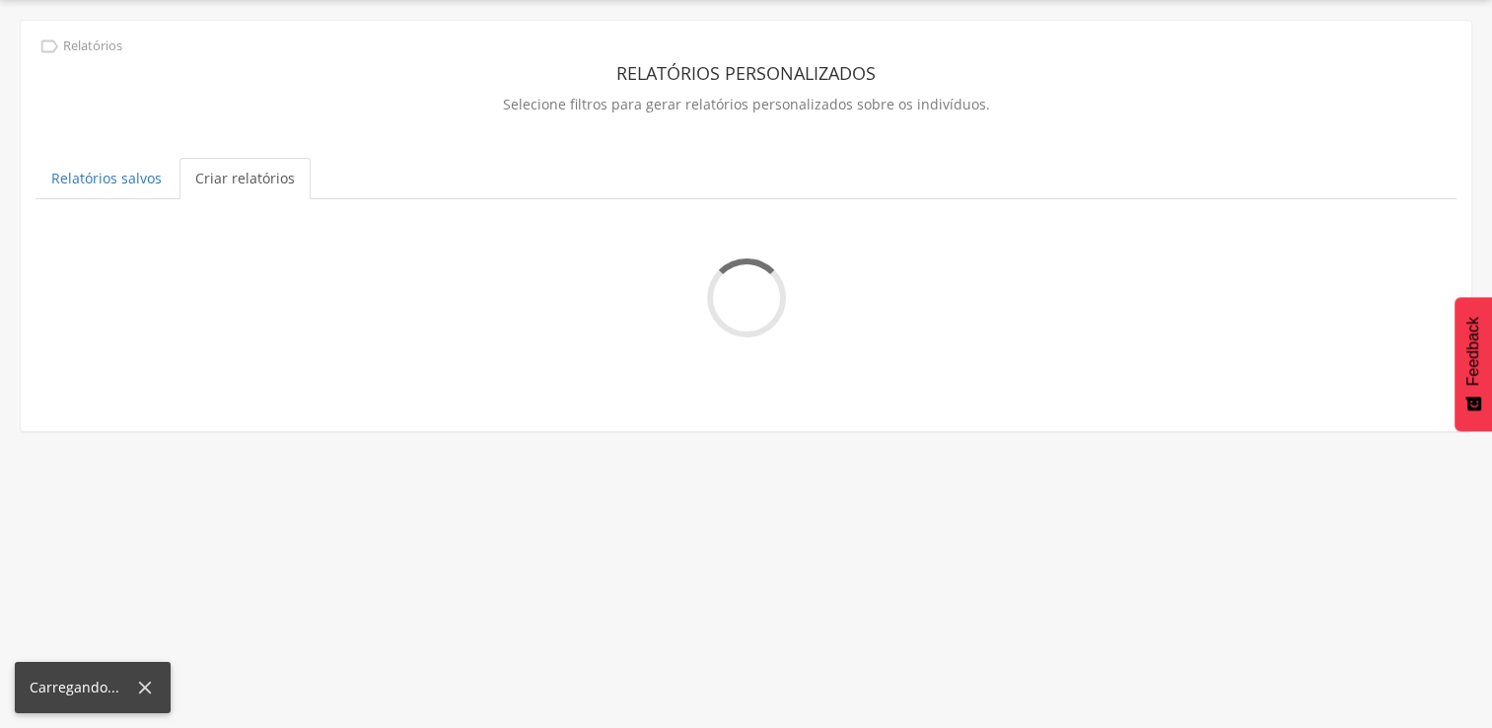
scroll to position [59, 0]
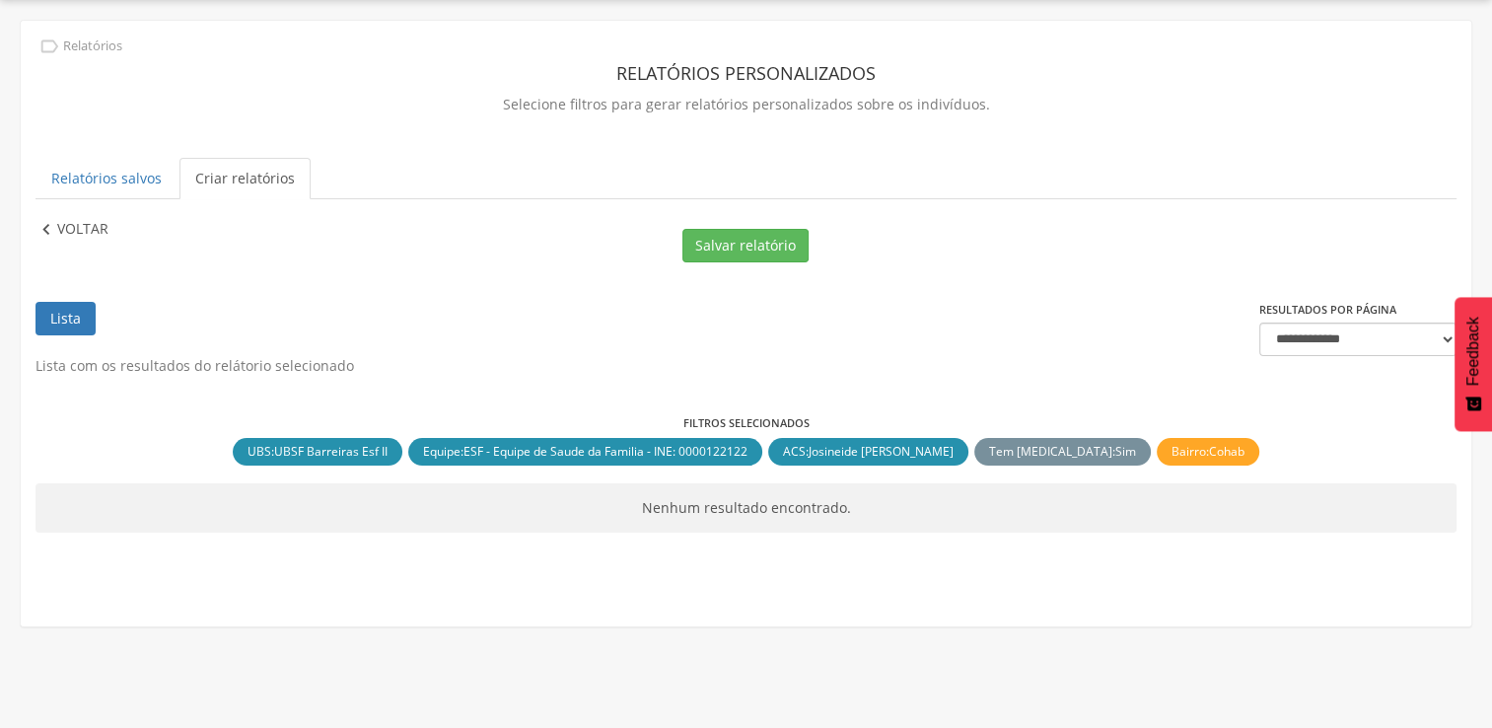
click at [52, 226] on icon "" at bounding box center [47, 230] width 22 height 22
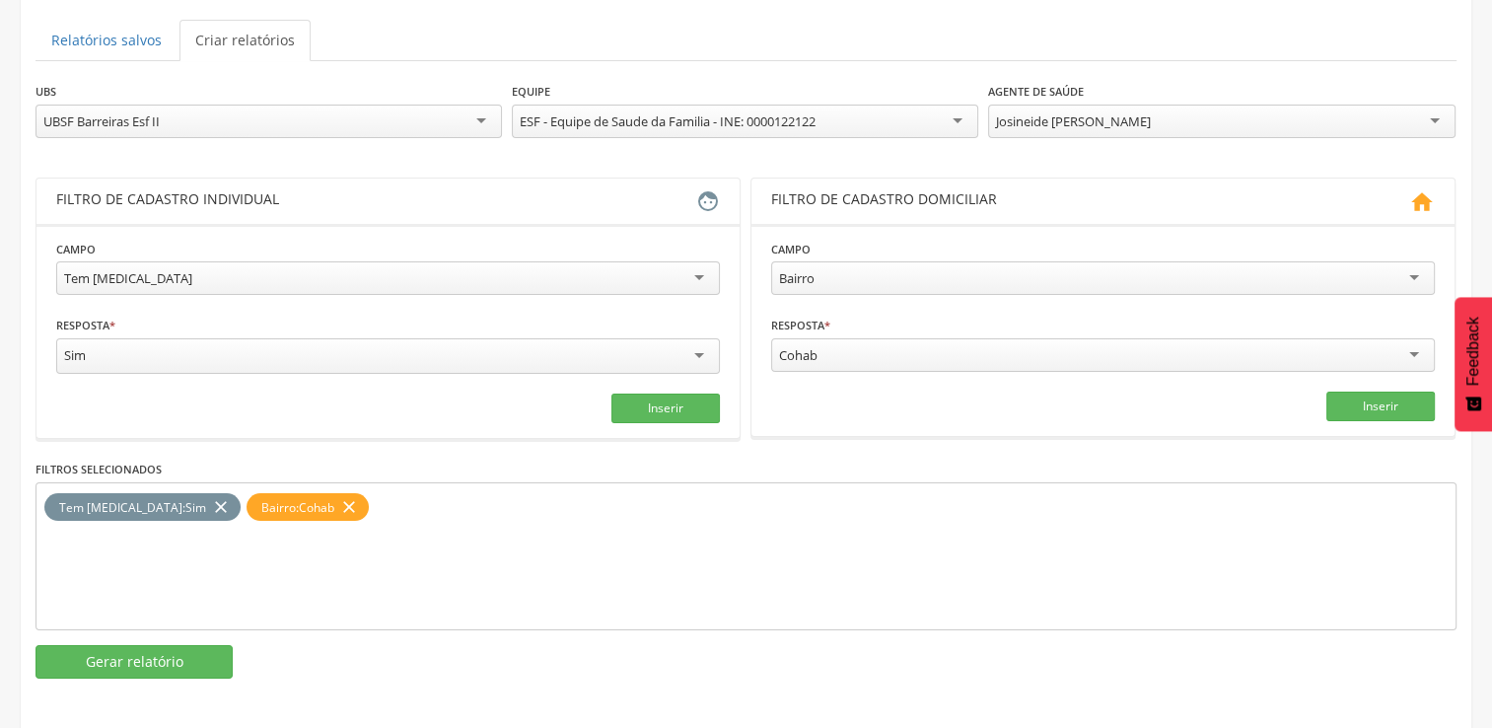
click at [489, 124] on div "UBSF Barreiras Esf II" at bounding box center [269, 122] width 466 height 34
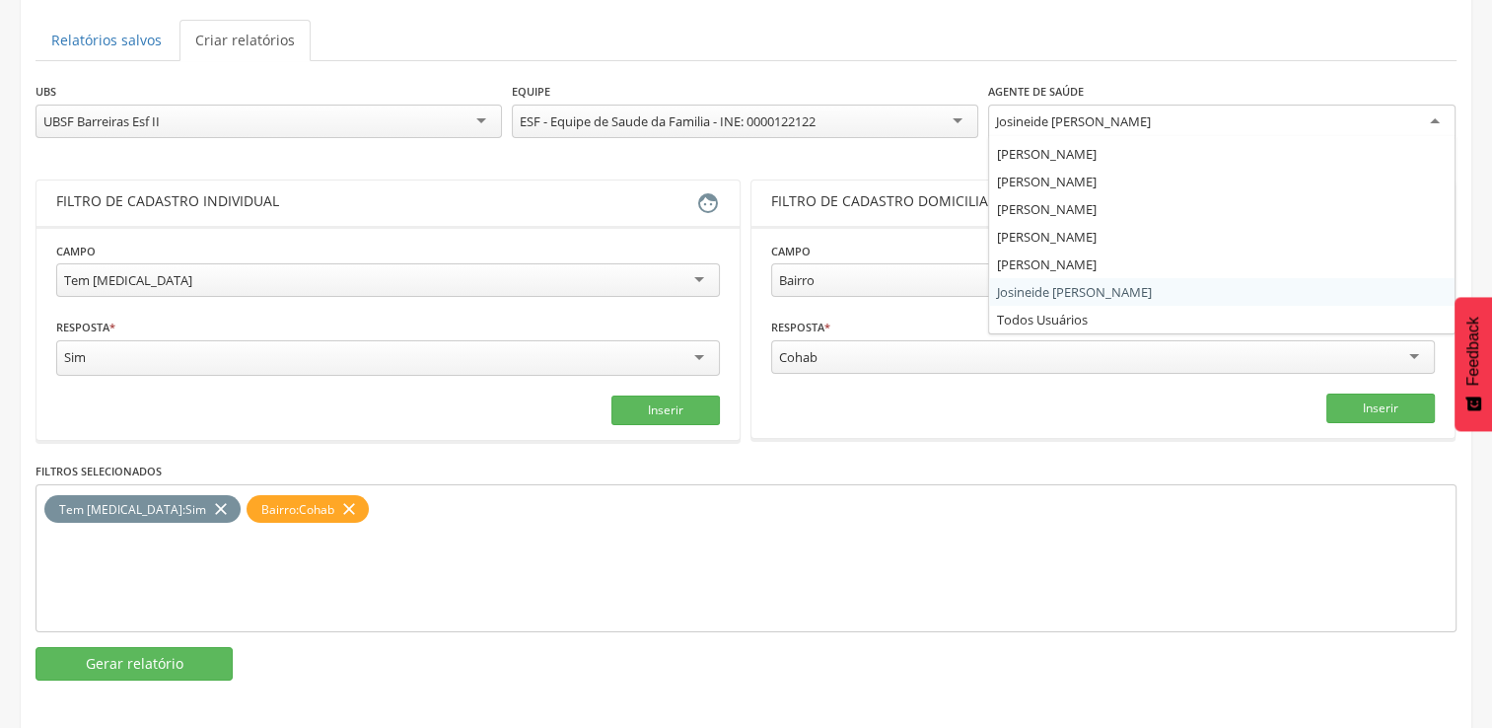
click at [1445, 121] on div "Josineide [PERSON_NAME]" at bounding box center [1221, 123] width 466 height 36
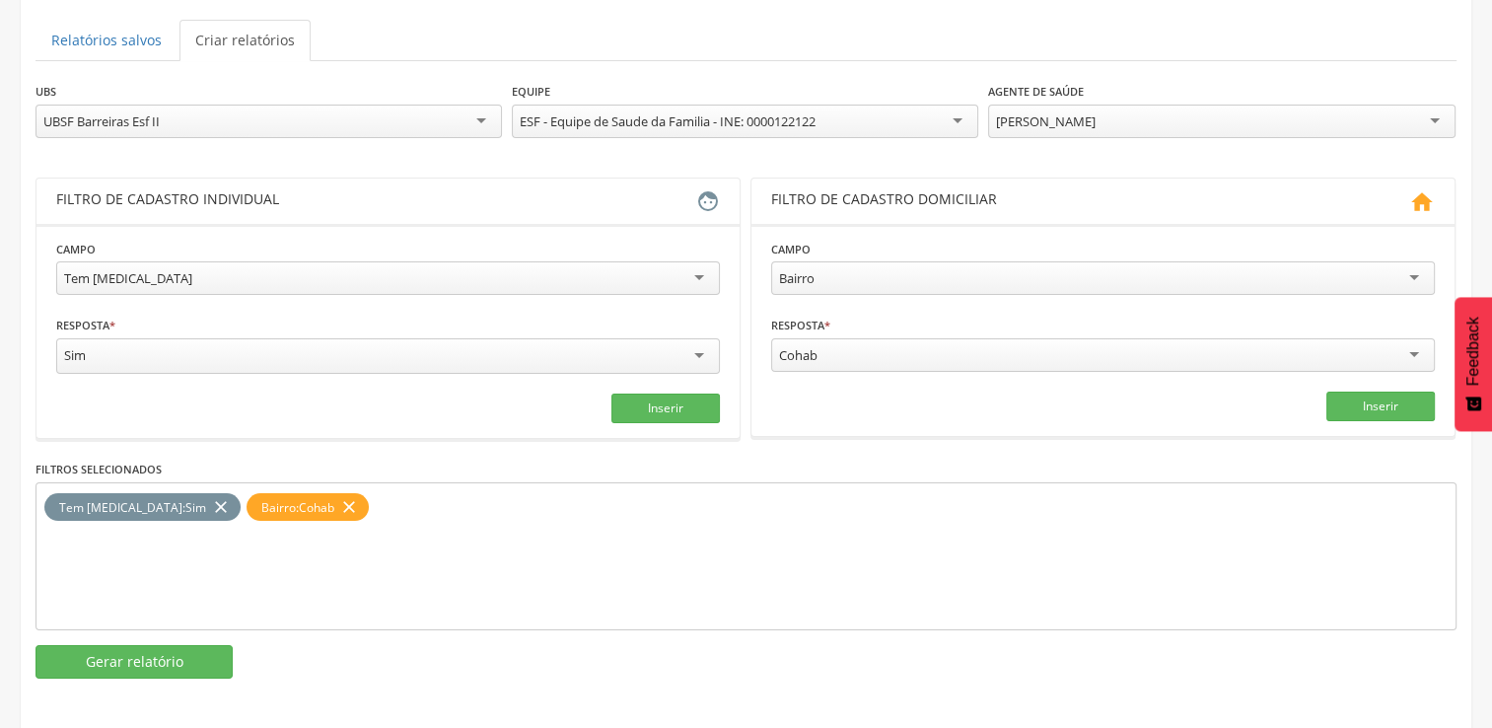
click at [339, 499] on icon "close" at bounding box center [349, 507] width 20 height 29
click at [1422, 274] on div "Bairro" at bounding box center [1103, 278] width 664 height 34
click at [1054, 645] on section "Gerar relatório" at bounding box center [746, 662] width 1421 height 34
click at [1413, 353] on div "Cohab" at bounding box center [1103, 355] width 664 height 34
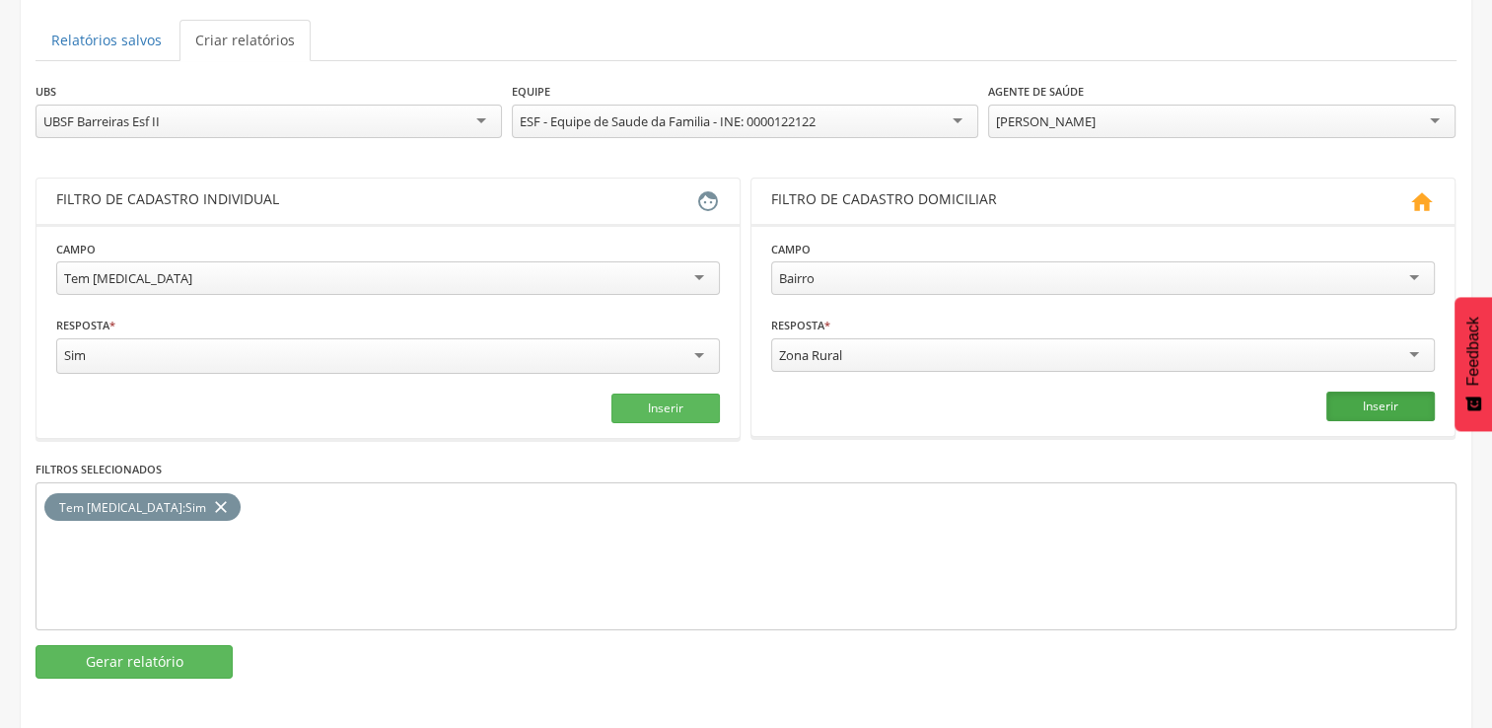
click at [1388, 402] on button "Inserir" at bounding box center [1380, 407] width 108 height 30
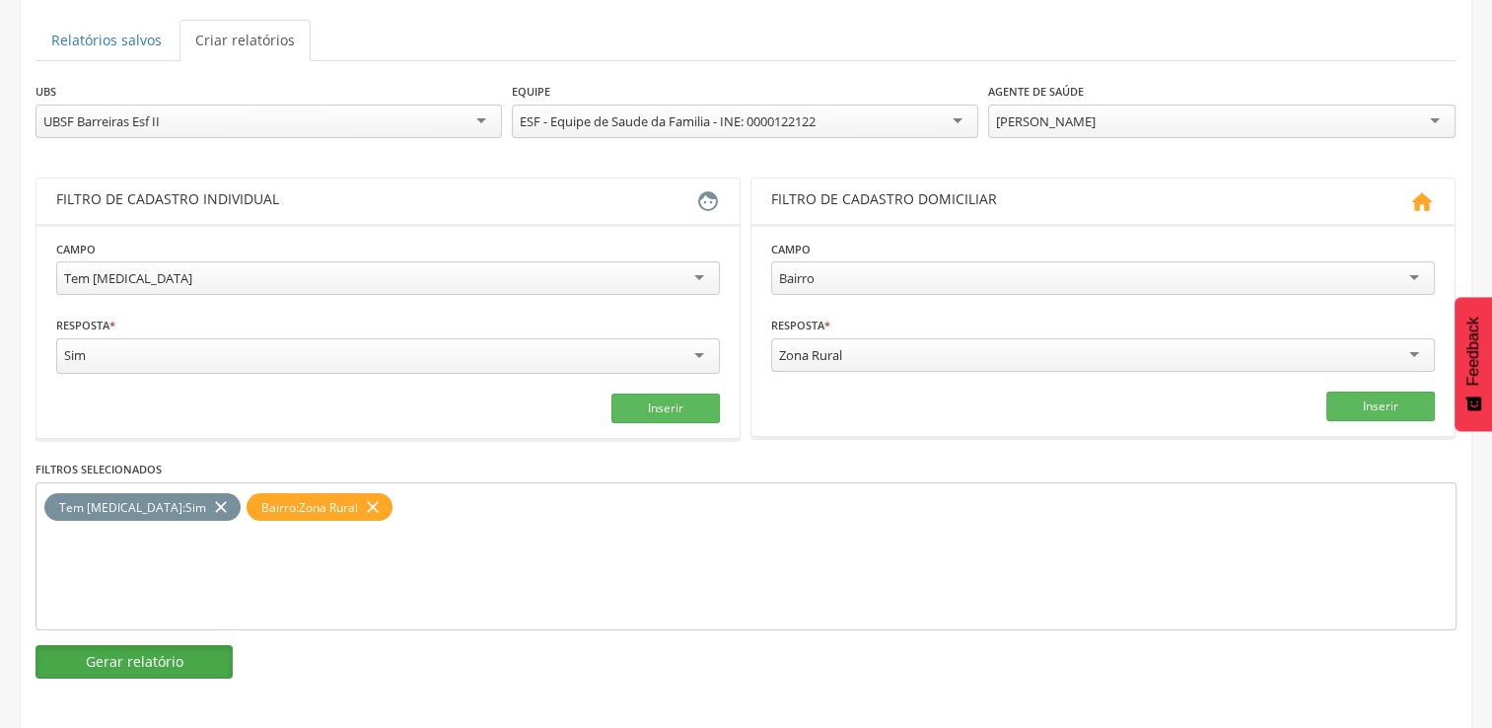
click at [148, 660] on button "Gerar relatório" at bounding box center [134, 662] width 197 height 34
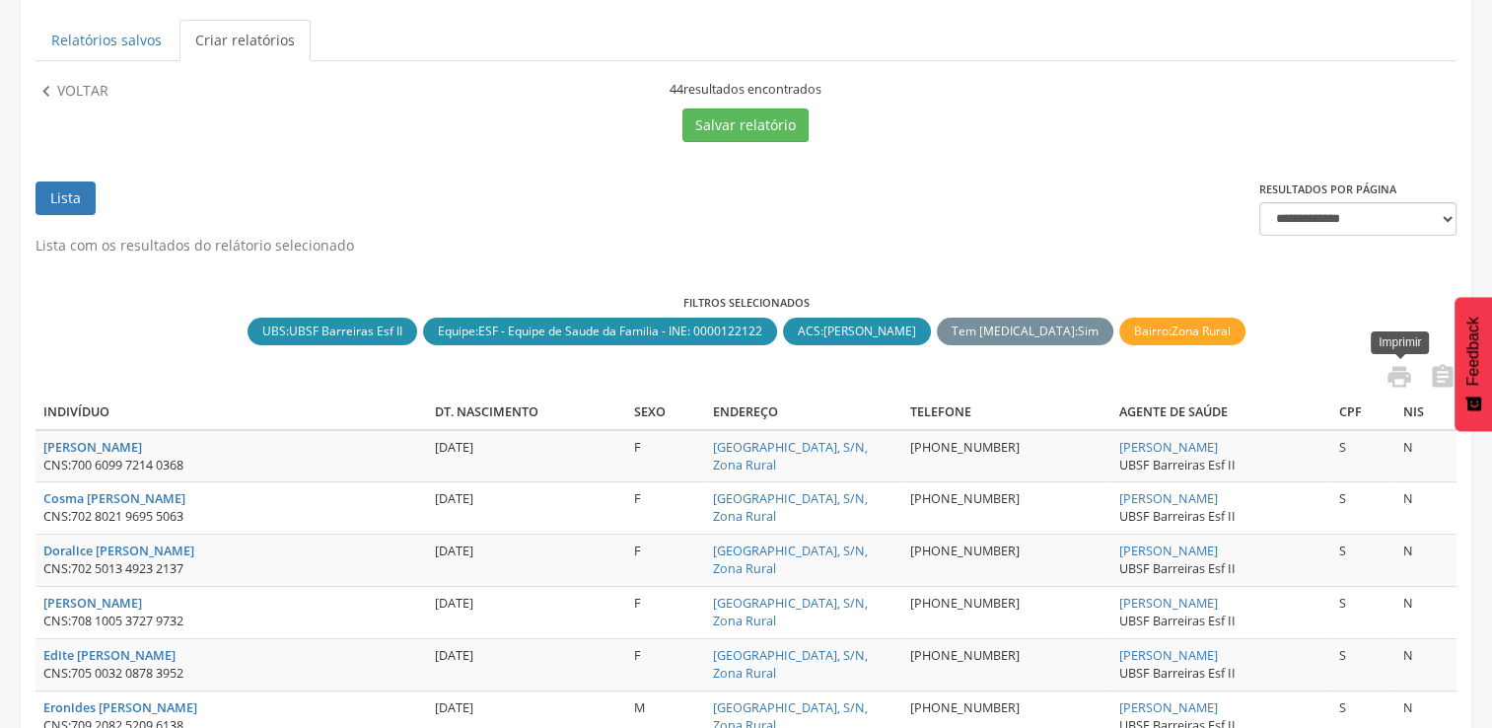
click at [1383, 377] on link " Imprimir" at bounding box center [1393, 379] width 39 height 33
click at [51, 89] on icon "" at bounding box center [47, 92] width 22 height 22
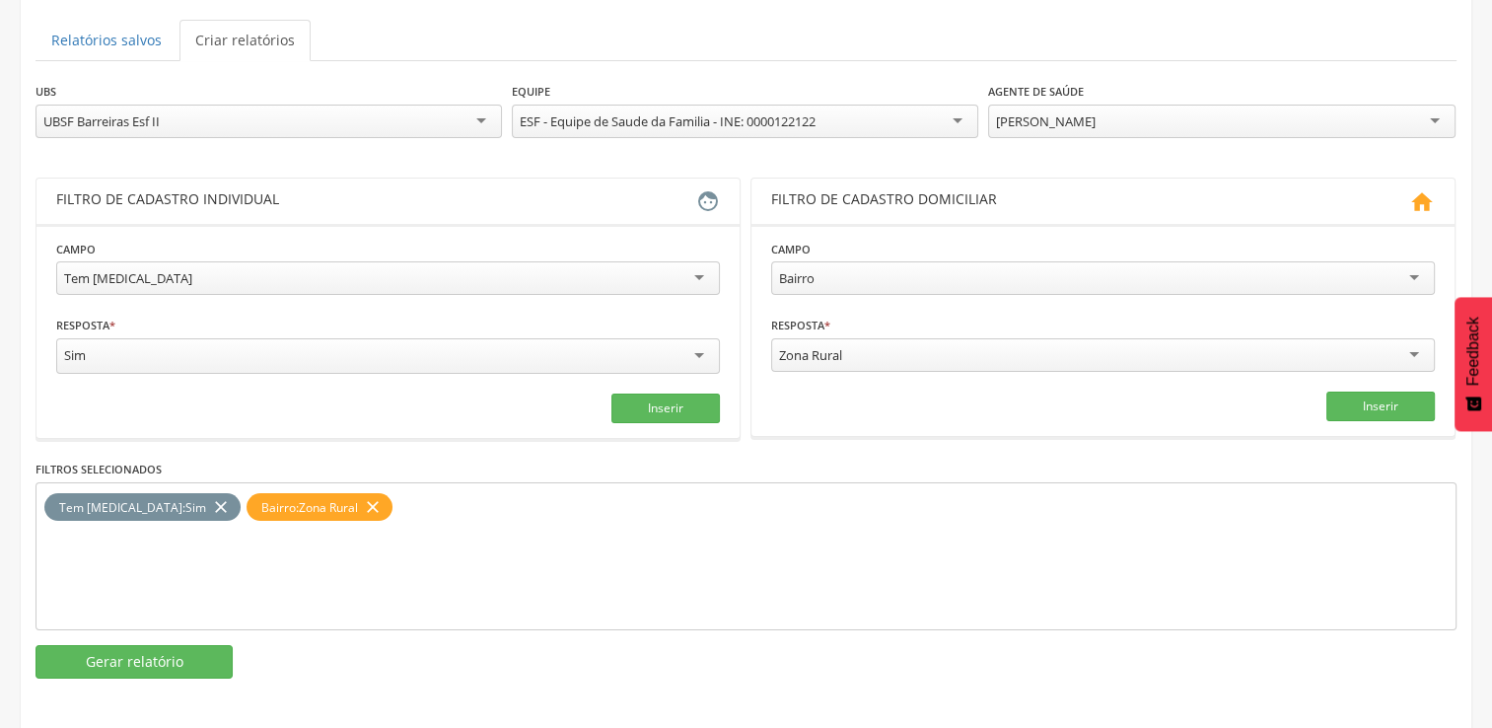
click at [1441, 117] on div "[PERSON_NAME]" at bounding box center [1221, 122] width 466 height 34
click at [92, 656] on button "Gerar relatório" at bounding box center [134, 662] width 197 height 34
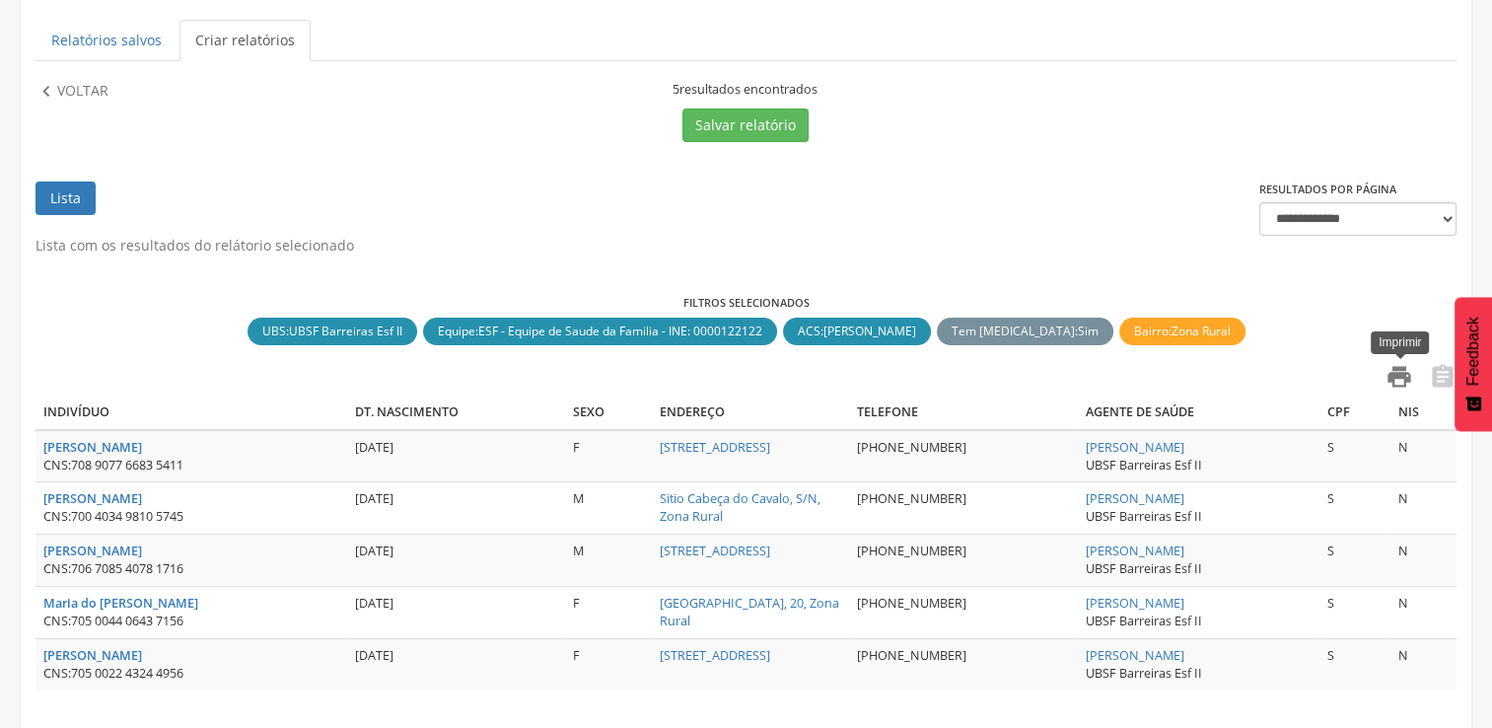
click at [1404, 377] on icon "" at bounding box center [1400, 377] width 28 height 28
click at [57, 89] on p "Voltar" at bounding box center [82, 92] width 51 height 22
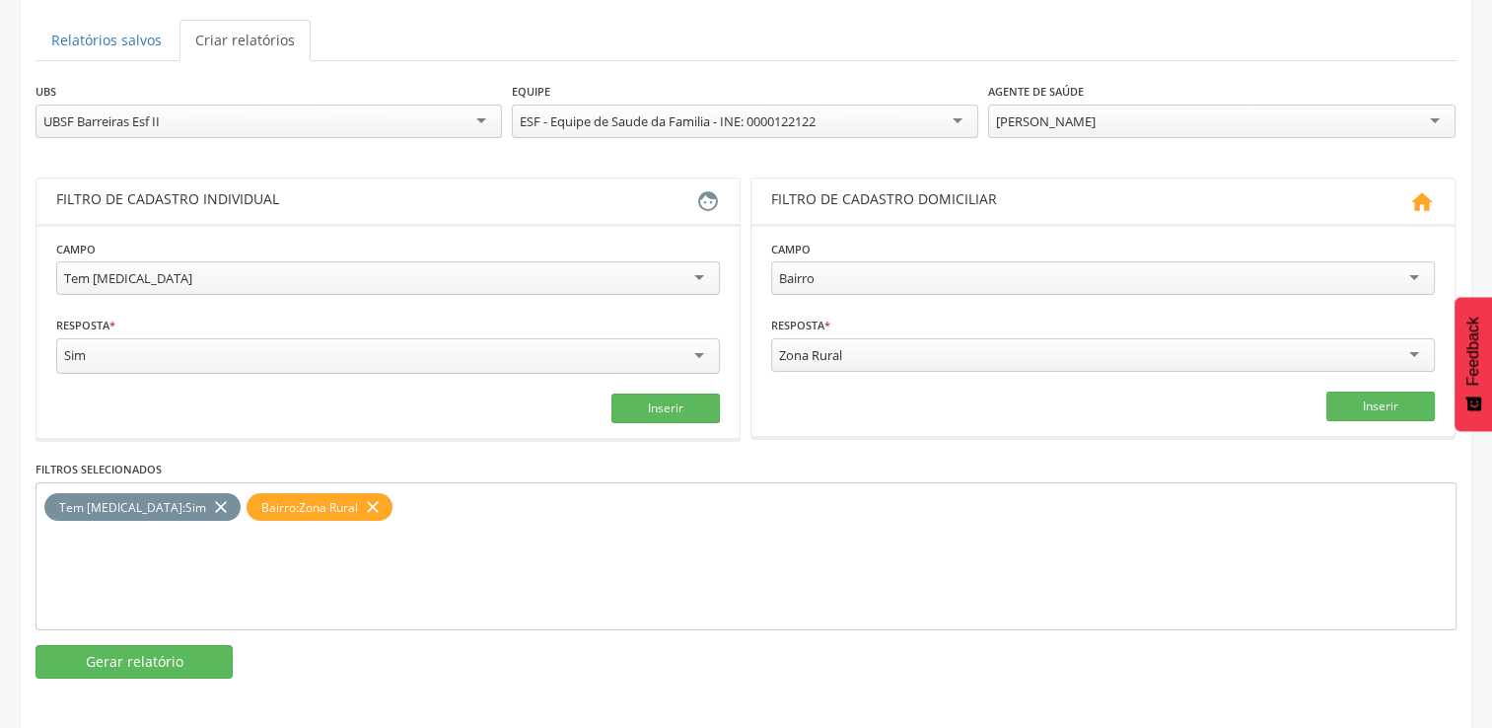
click at [1443, 115] on div "[PERSON_NAME]" at bounding box center [1221, 122] width 466 height 34
click at [169, 656] on button "Gerar relatório" at bounding box center [134, 662] width 197 height 34
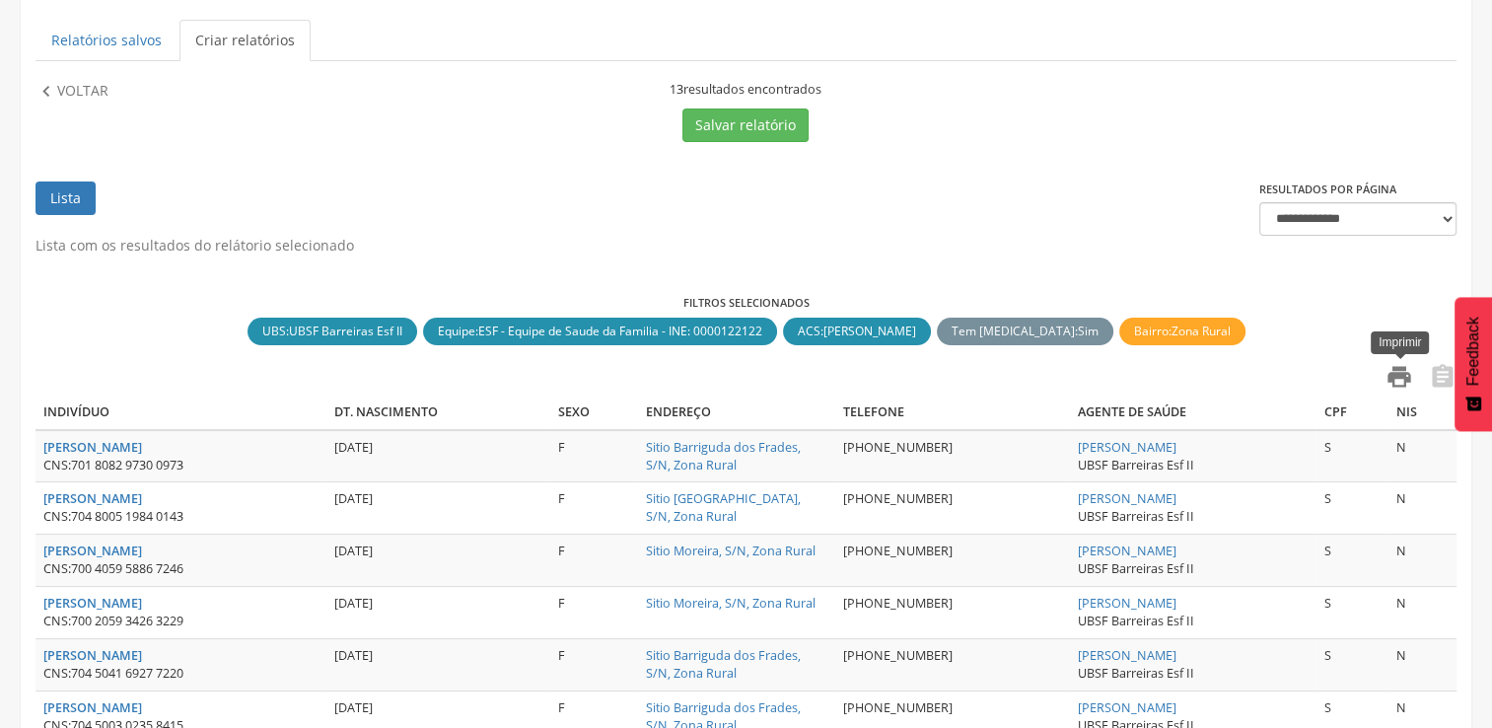
click at [1406, 374] on icon "" at bounding box center [1400, 377] width 28 height 28
click at [76, 89] on p "Voltar" at bounding box center [82, 92] width 51 height 22
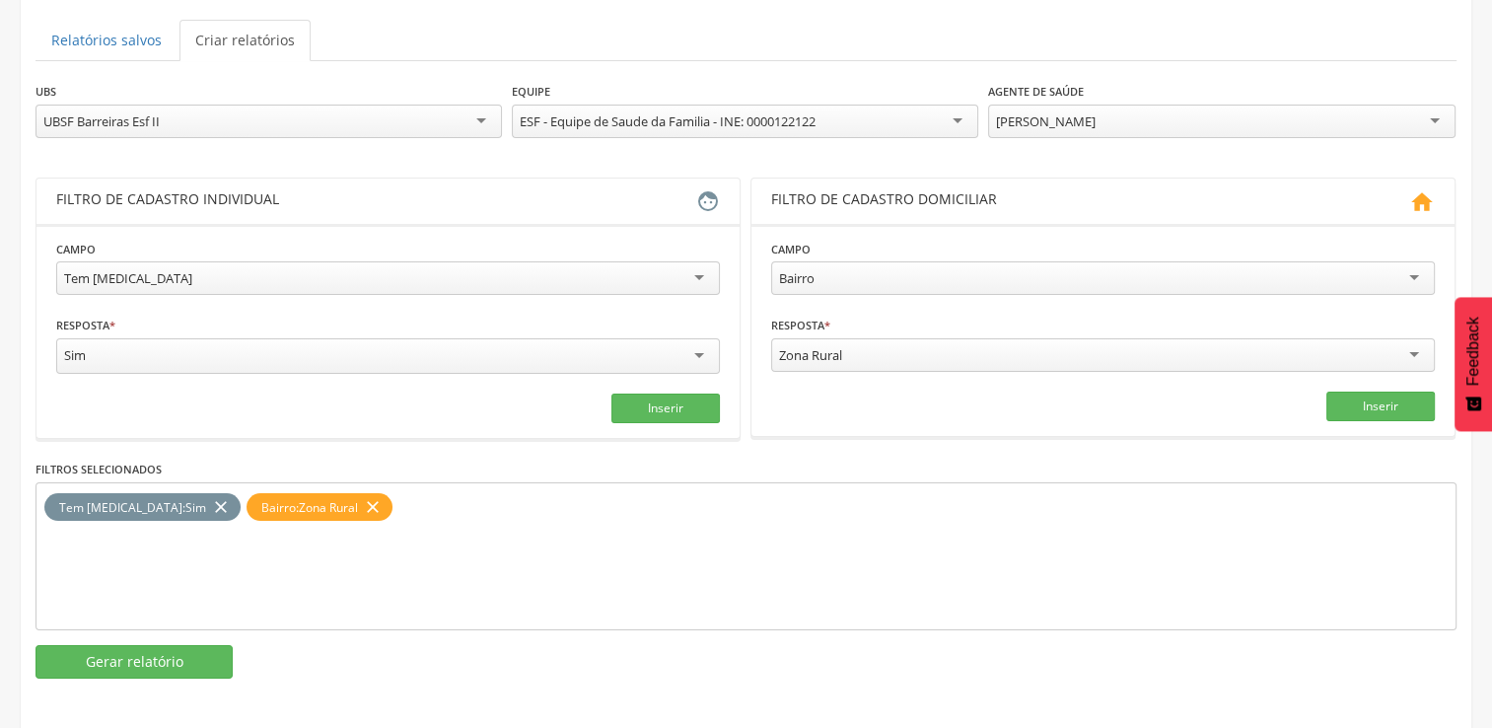
click at [1446, 114] on div "[PERSON_NAME]" at bounding box center [1221, 122] width 466 height 34
click at [107, 657] on button "Gerar relatório" at bounding box center [134, 662] width 197 height 34
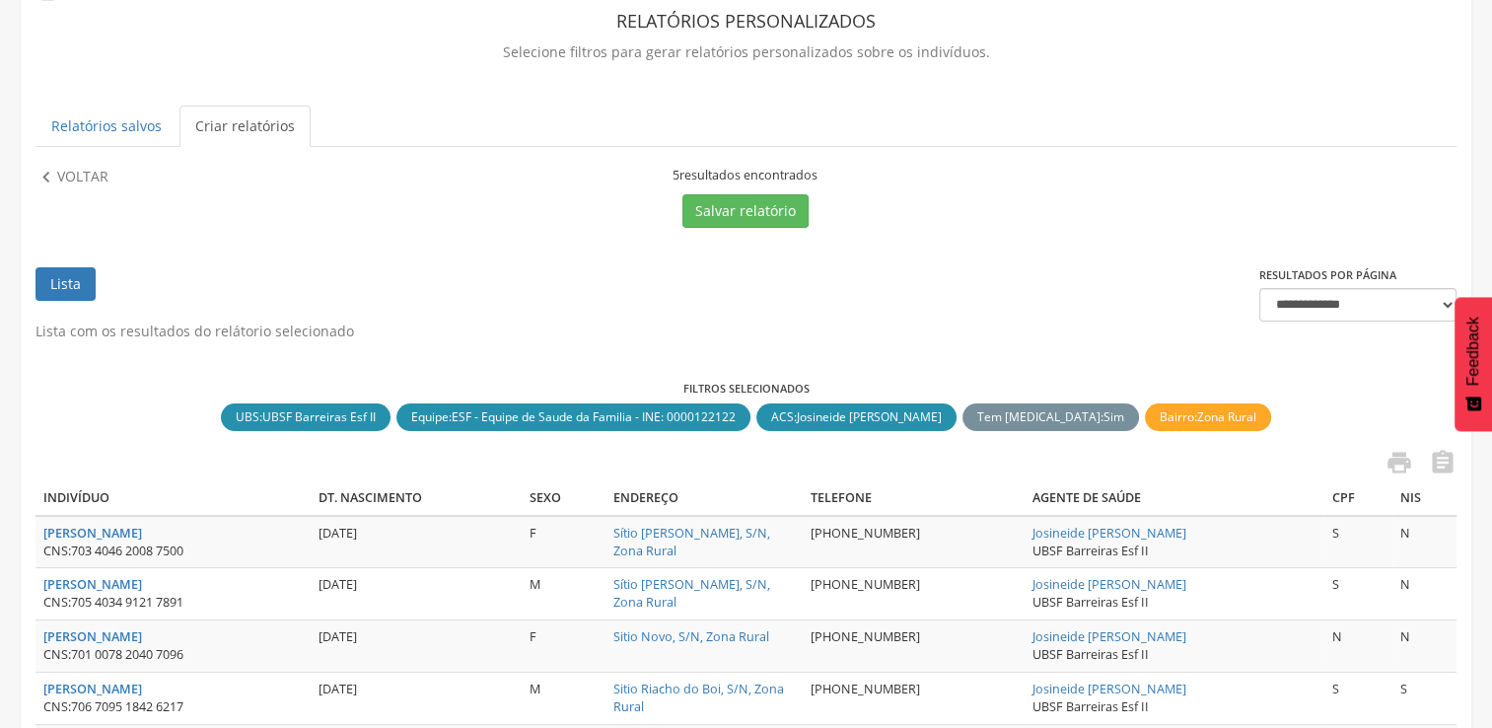
scroll to position [0, 0]
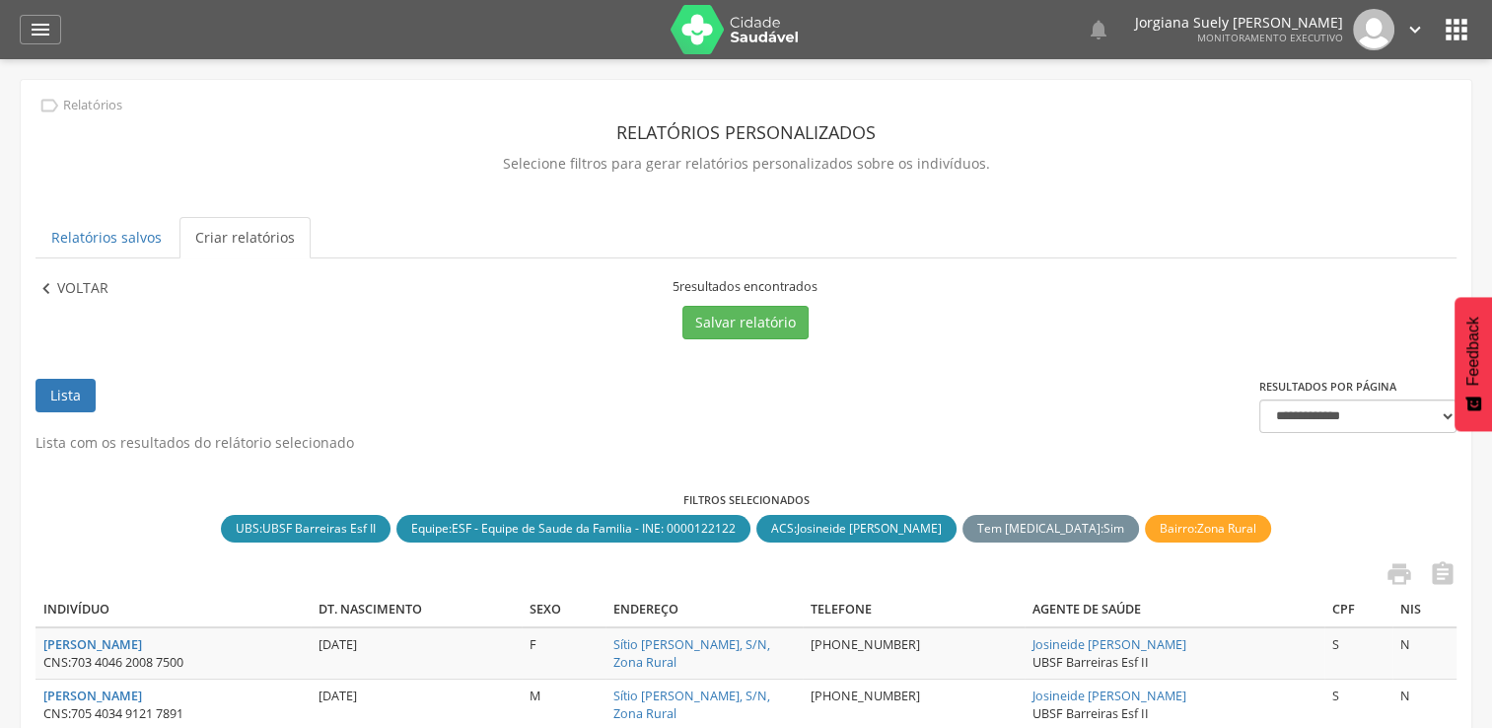
click at [67, 279] on p "Voltar" at bounding box center [82, 289] width 51 height 22
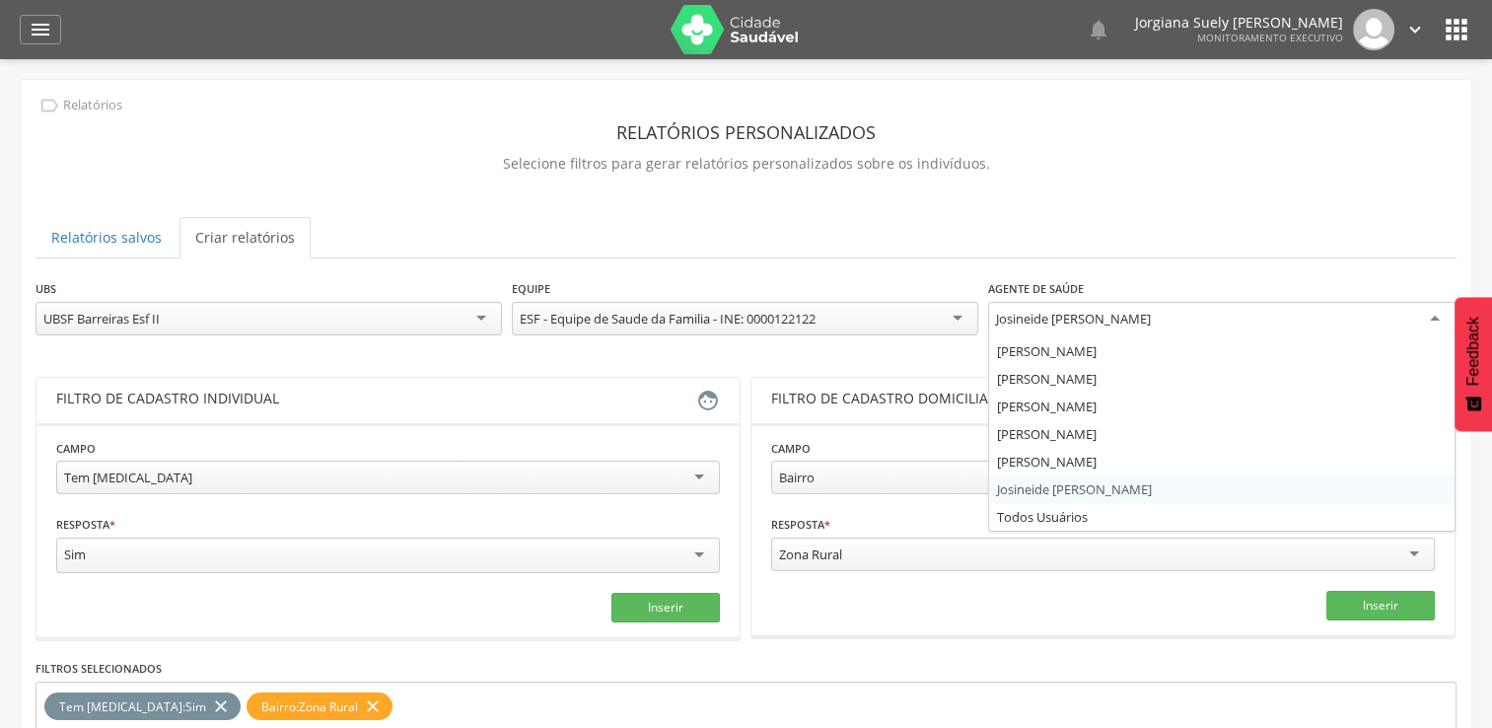
click at [1432, 318] on div "Josineide [PERSON_NAME]" at bounding box center [1221, 320] width 466 height 36
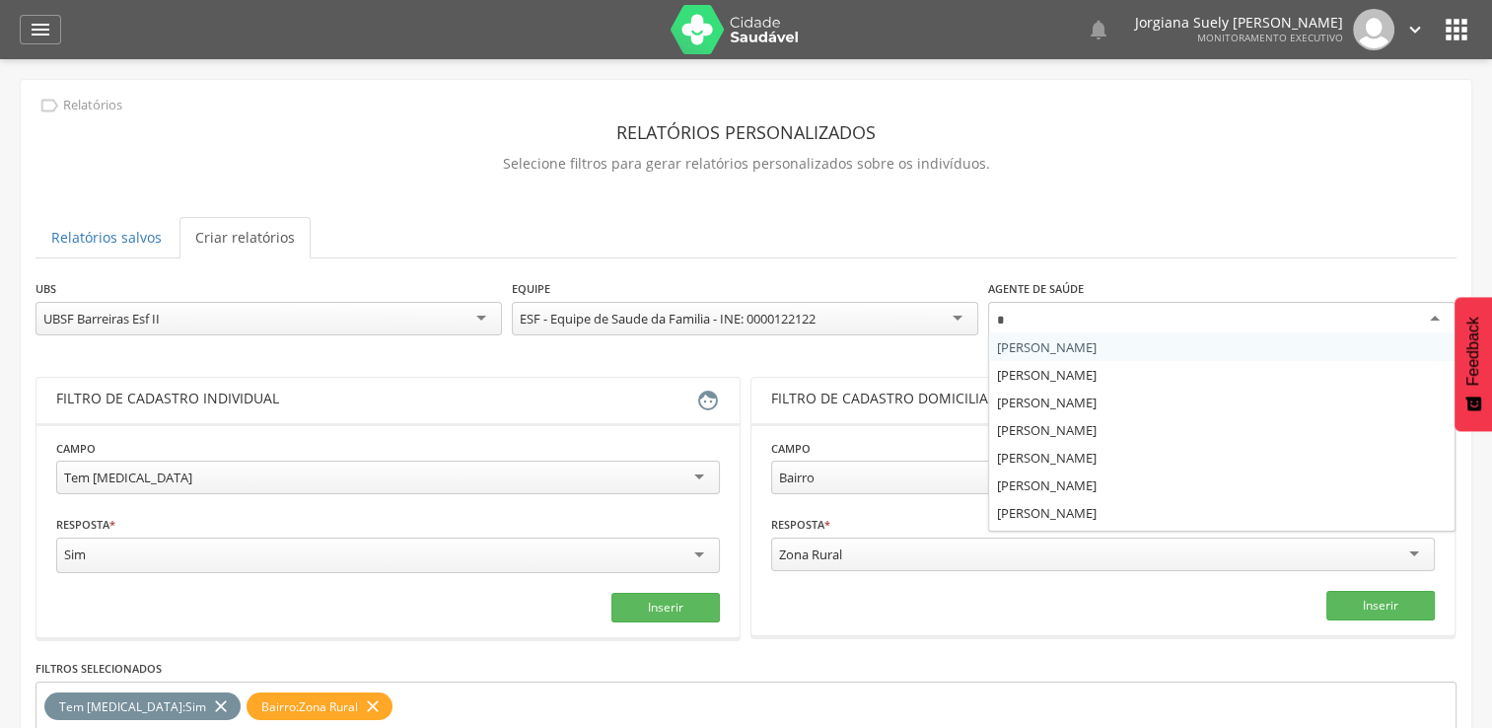
scroll to position [51, 0]
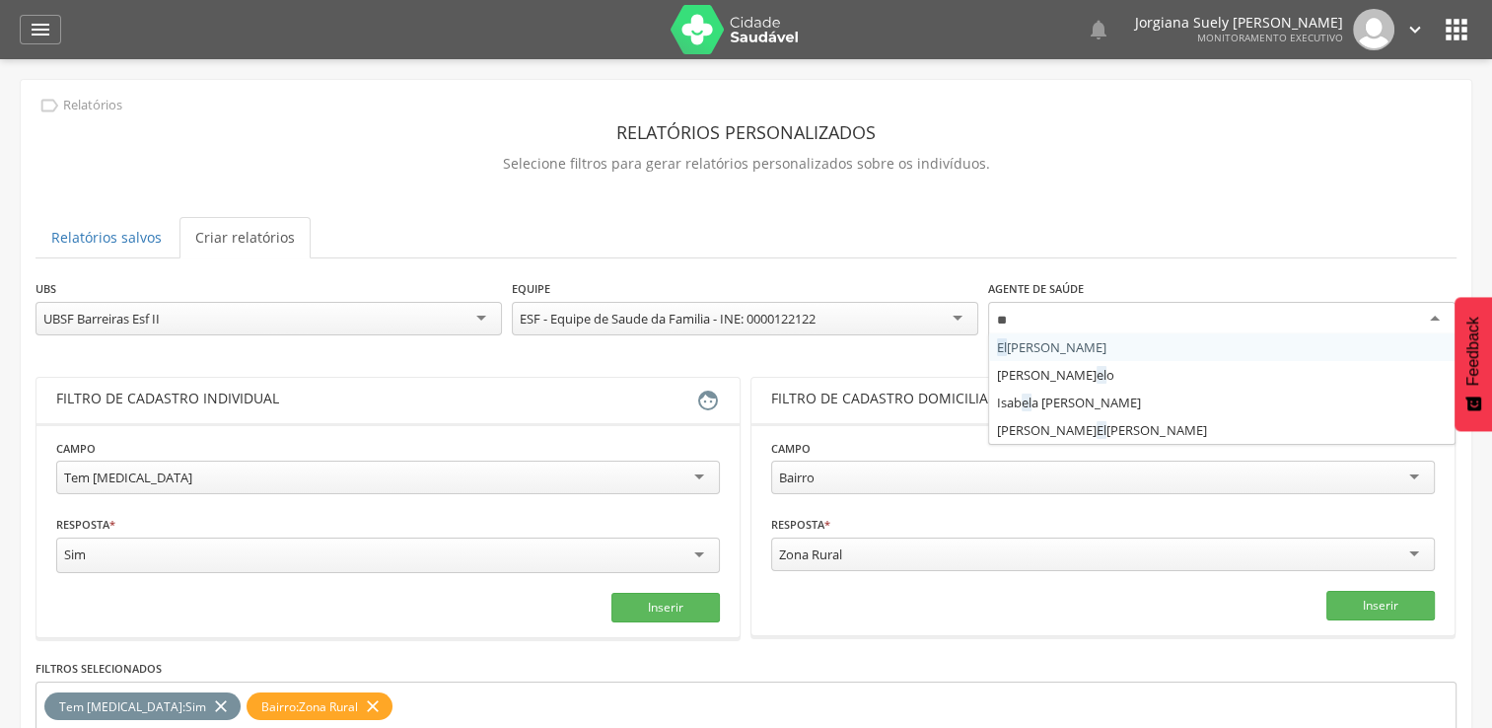
type input "***"
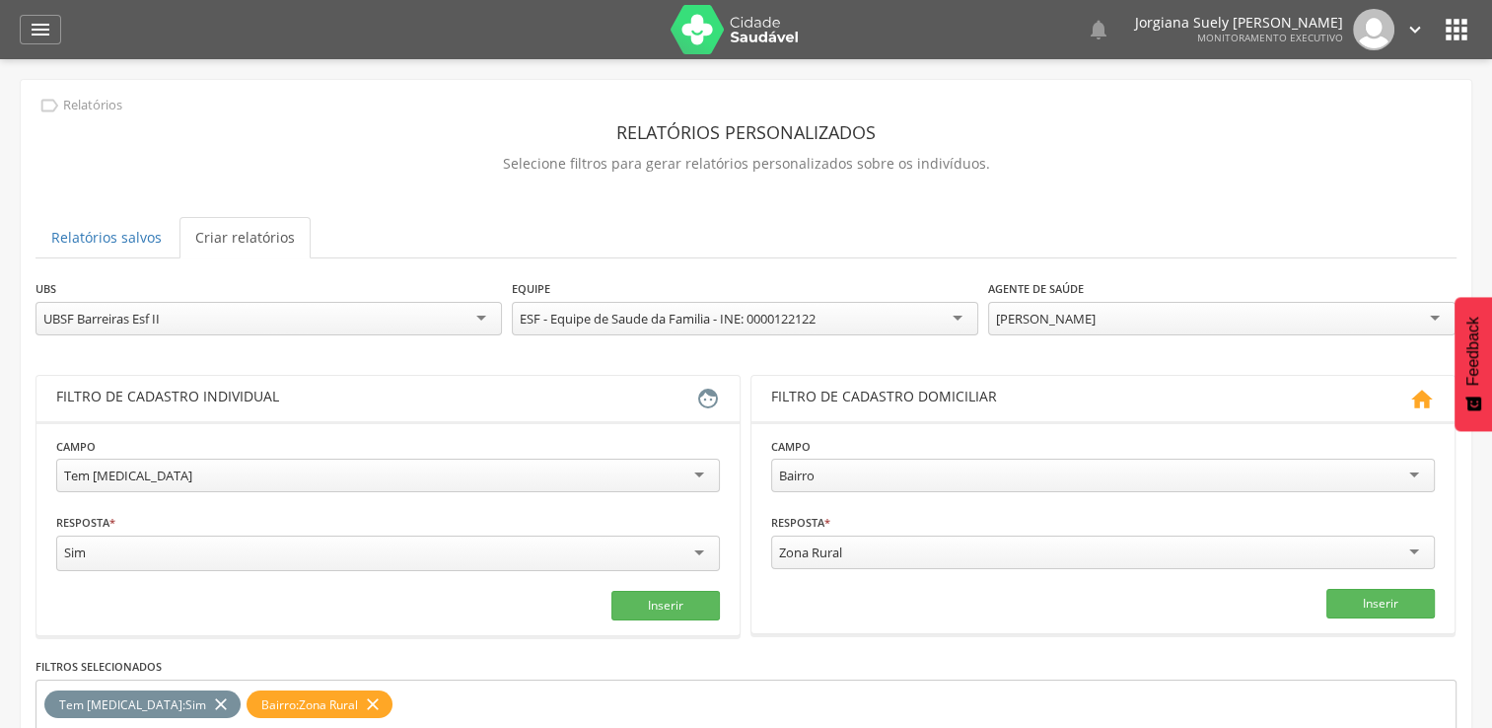
scroll to position [197, 0]
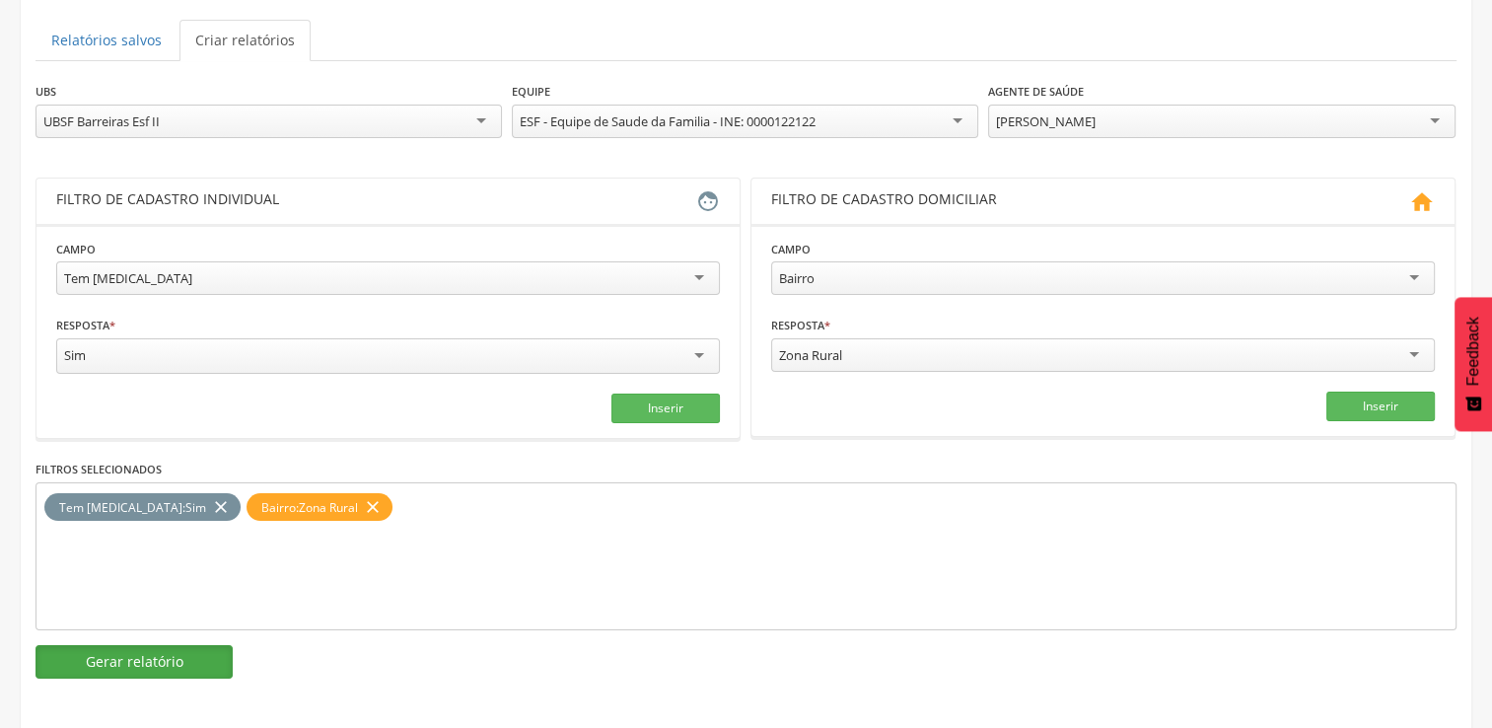
click at [160, 649] on button "Gerar relatório" at bounding box center [134, 662] width 197 height 34
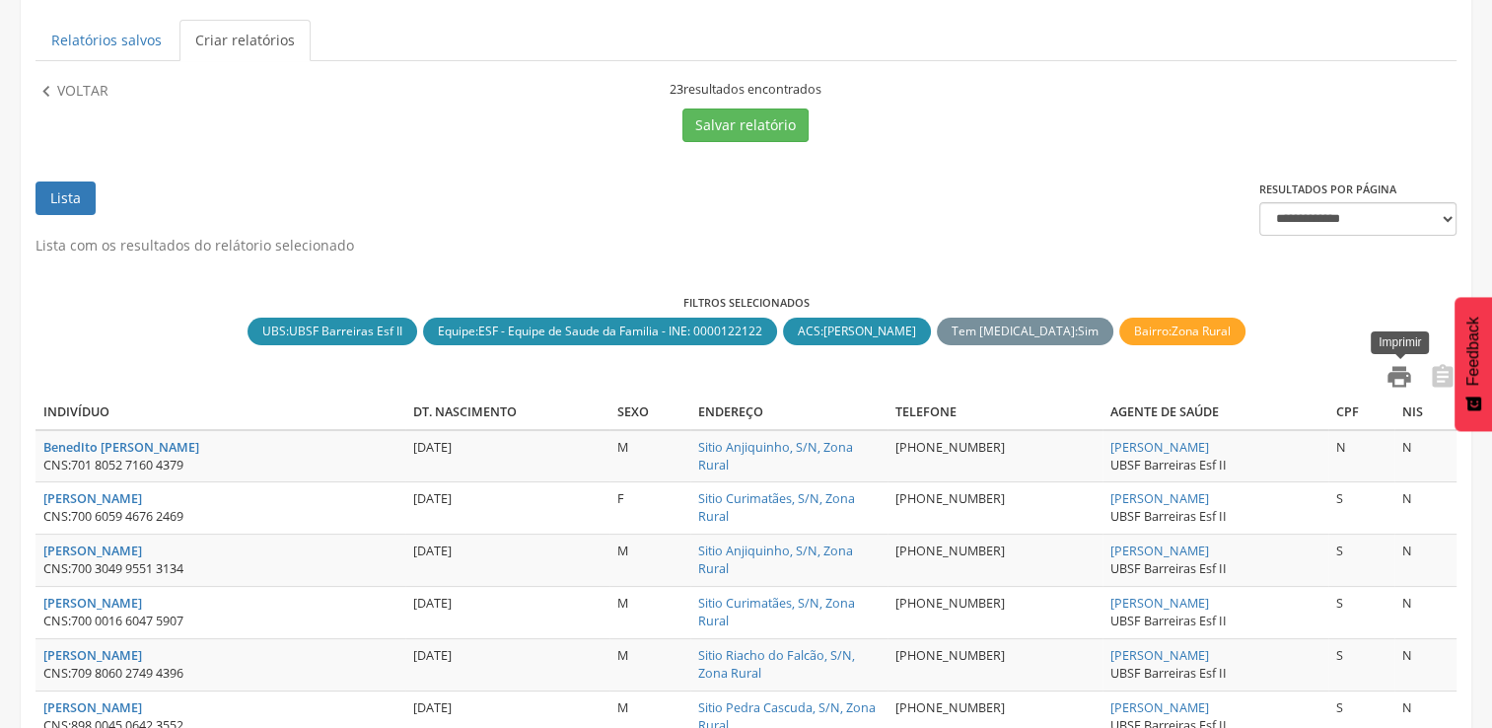
click at [1400, 385] on icon "" at bounding box center [1400, 377] width 28 height 28
